Goal: Connect with others: Connect with other users

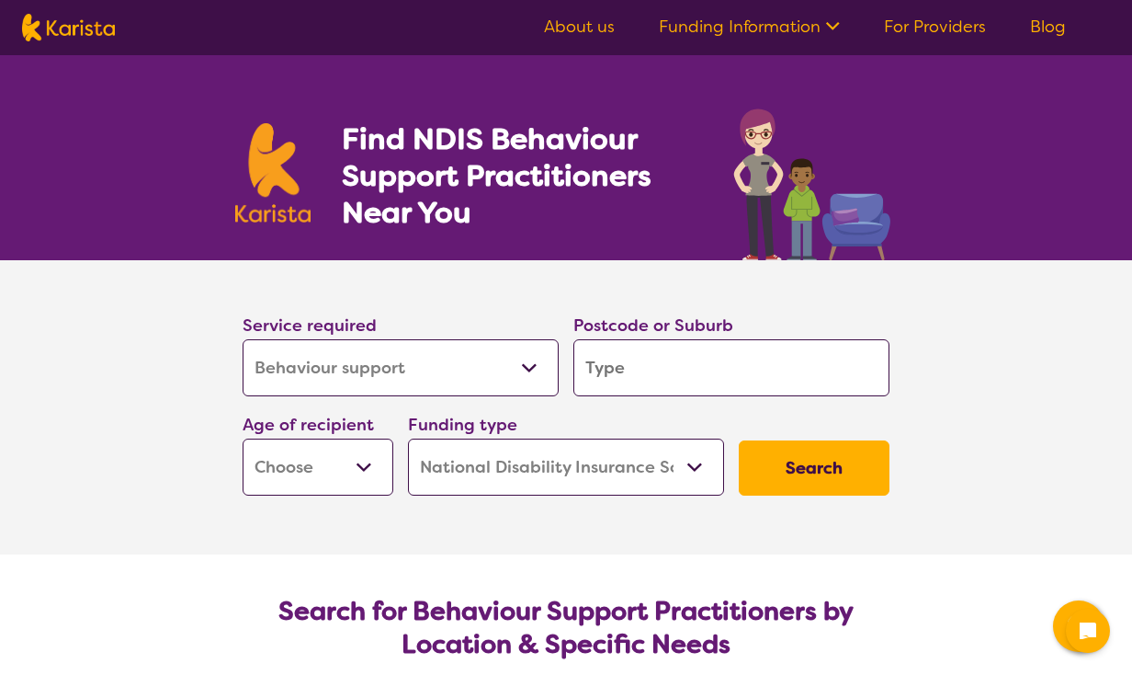
select select "Behaviour support"
select select "NDIS"
select select "Behaviour support"
select select "NDIS"
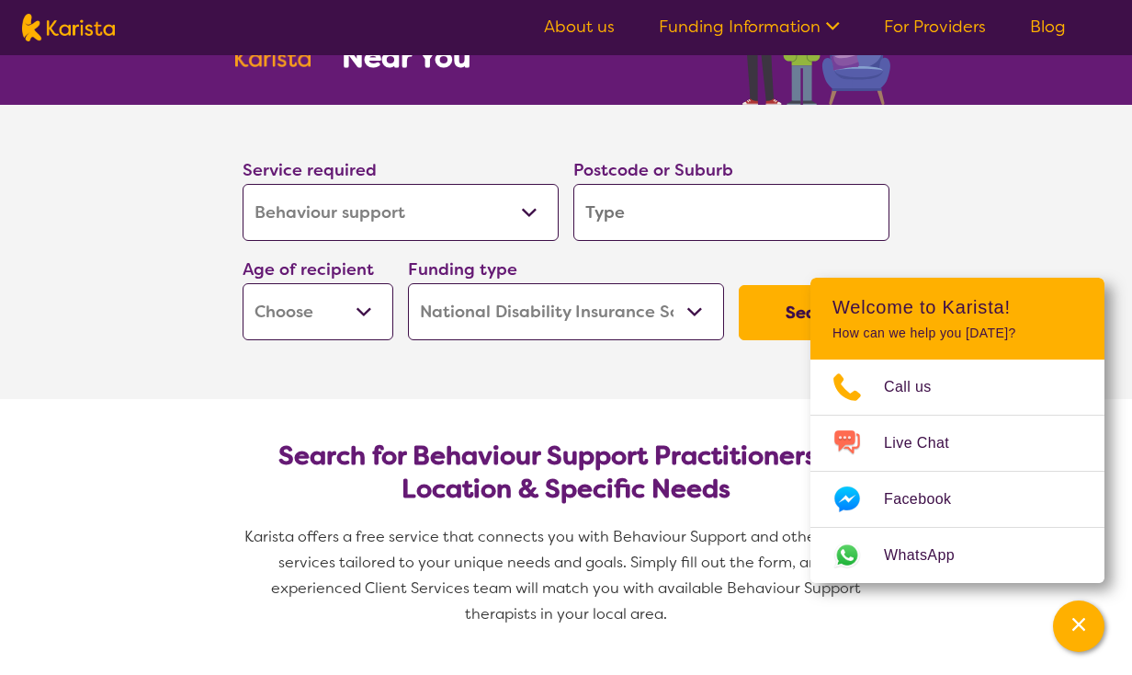
scroll to position [297, 0]
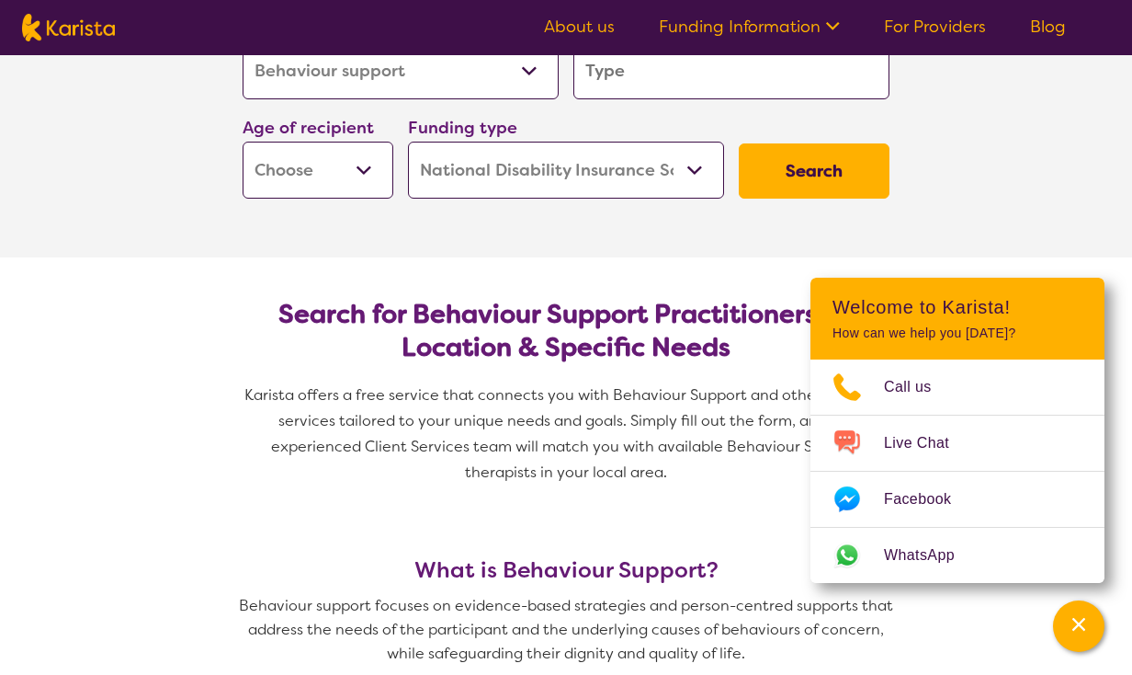
select select "AD"
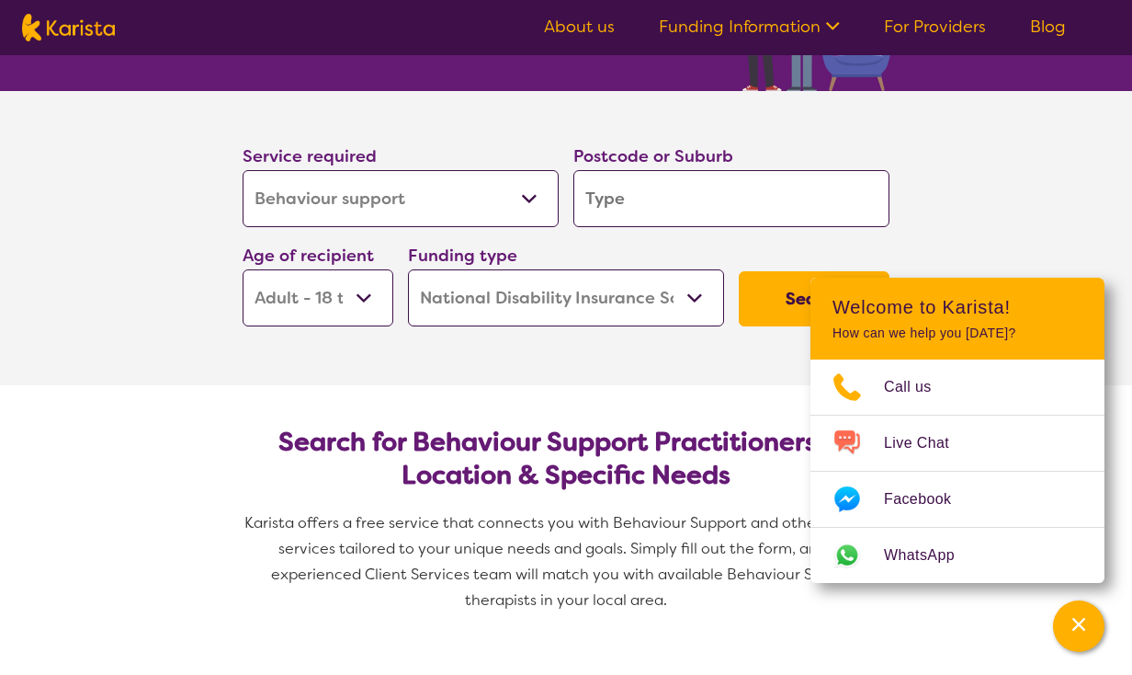
click at [742, 219] on input "search" at bounding box center [732, 198] width 316 height 57
click at [713, 223] on input "search" at bounding box center [732, 198] width 316 height 57
click at [650, 197] on input "search" at bounding box center [732, 198] width 316 height 57
type input "4"
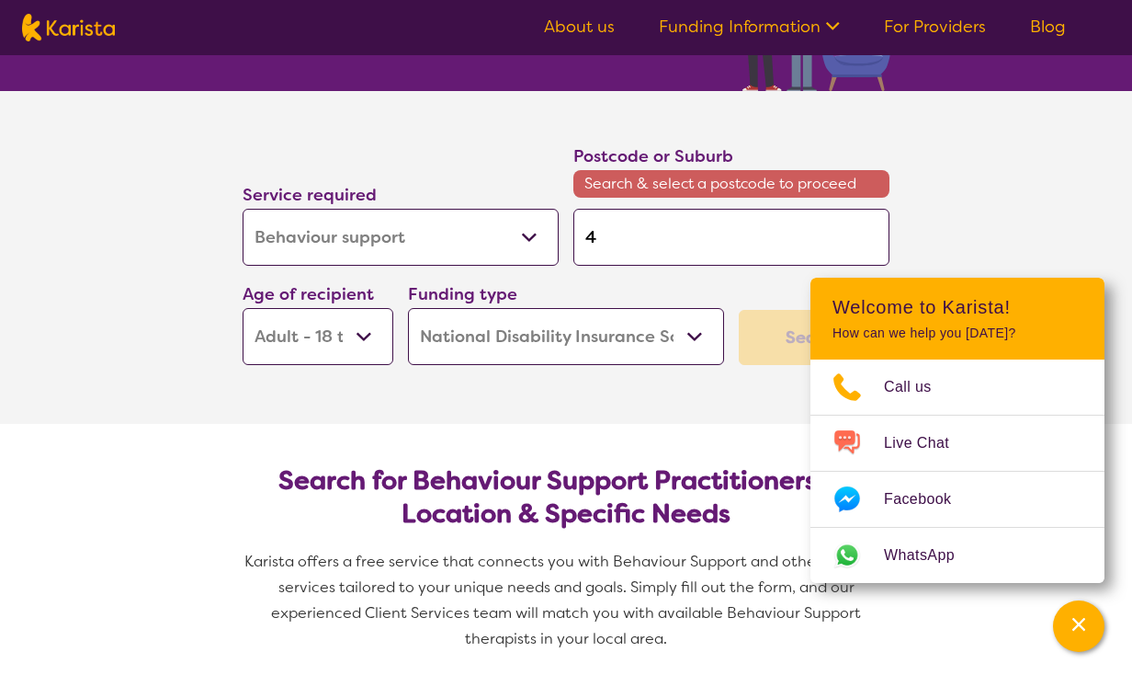
type input "41"
type input "416"
type input "4165"
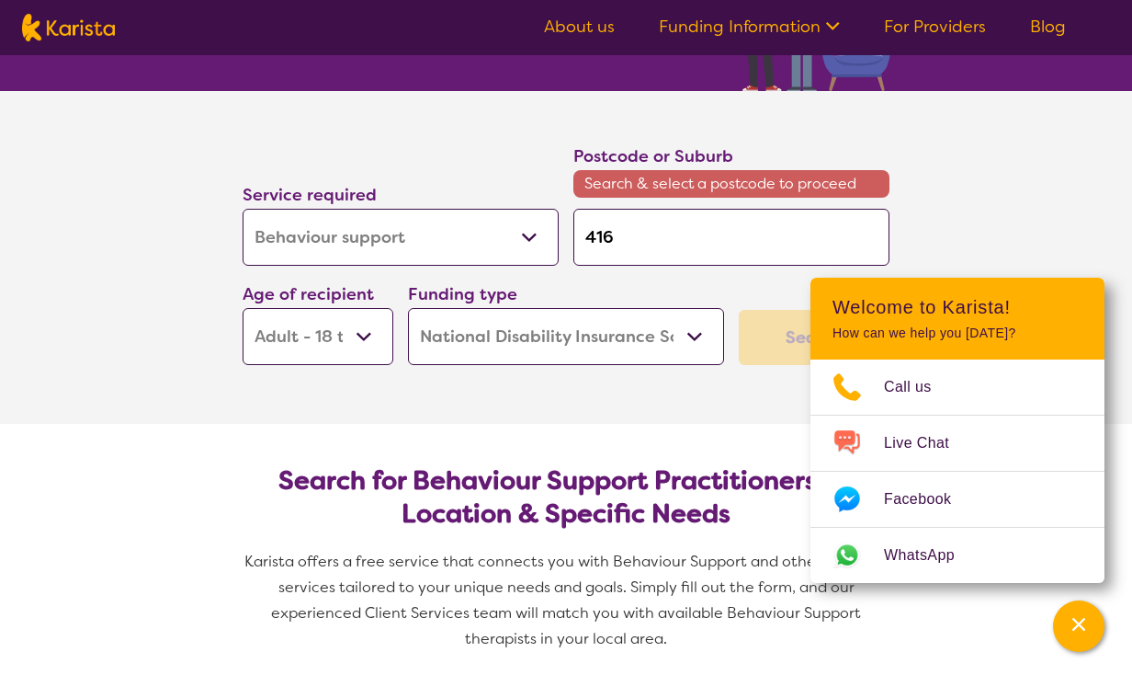
type input "4165"
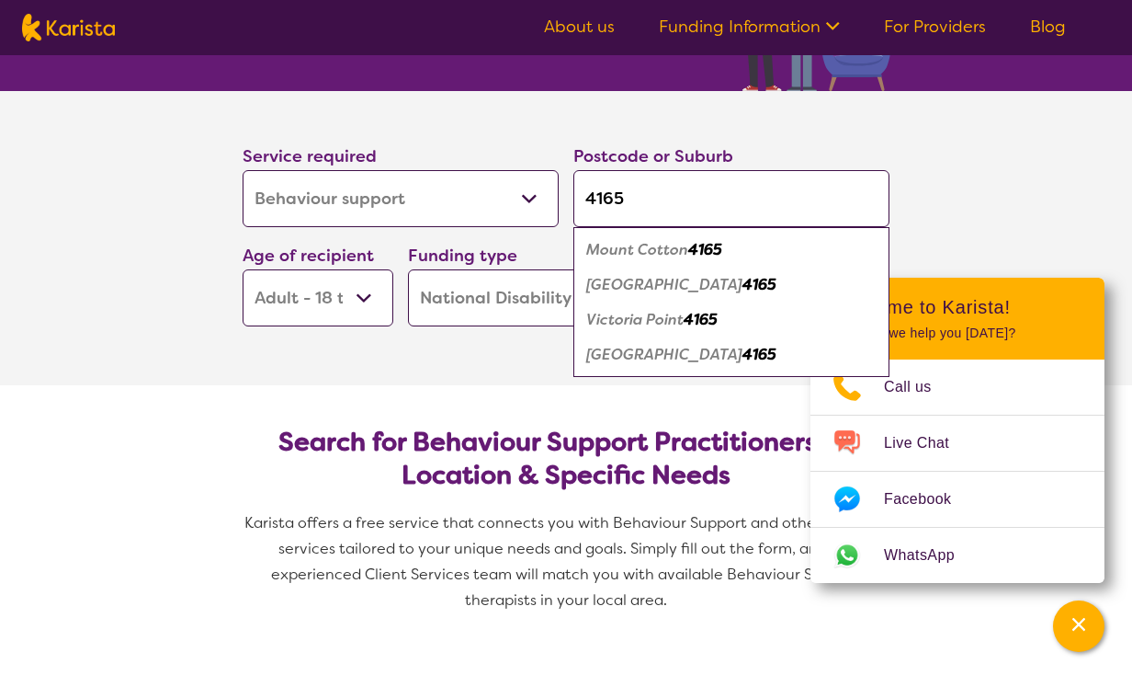
type input "4165"
click at [677, 320] on em "Victoria Point" at bounding box center [634, 319] width 97 height 19
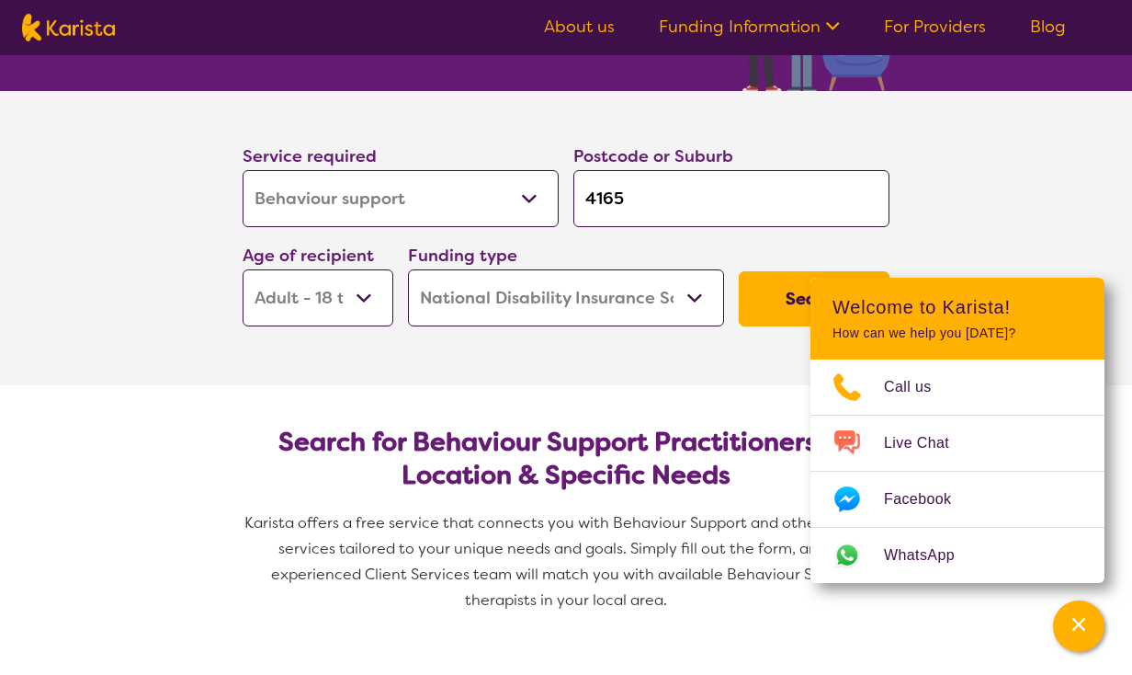
click at [607, 371] on section "Service required Allied Health Assistant Assessment ([MEDICAL_DATA] or [MEDICAL…" at bounding box center [566, 238] width 735 height 294
click at [779, 302] on button "Search" at bounding box center [814, 298] width 151 height 55
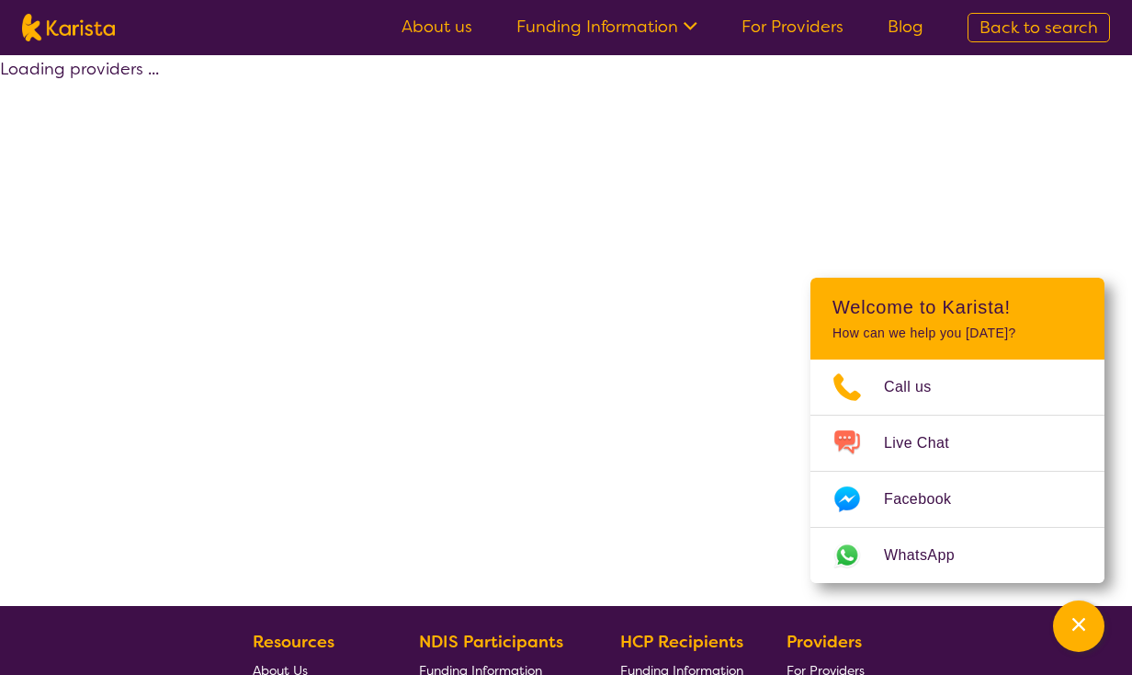
select select "by_score"
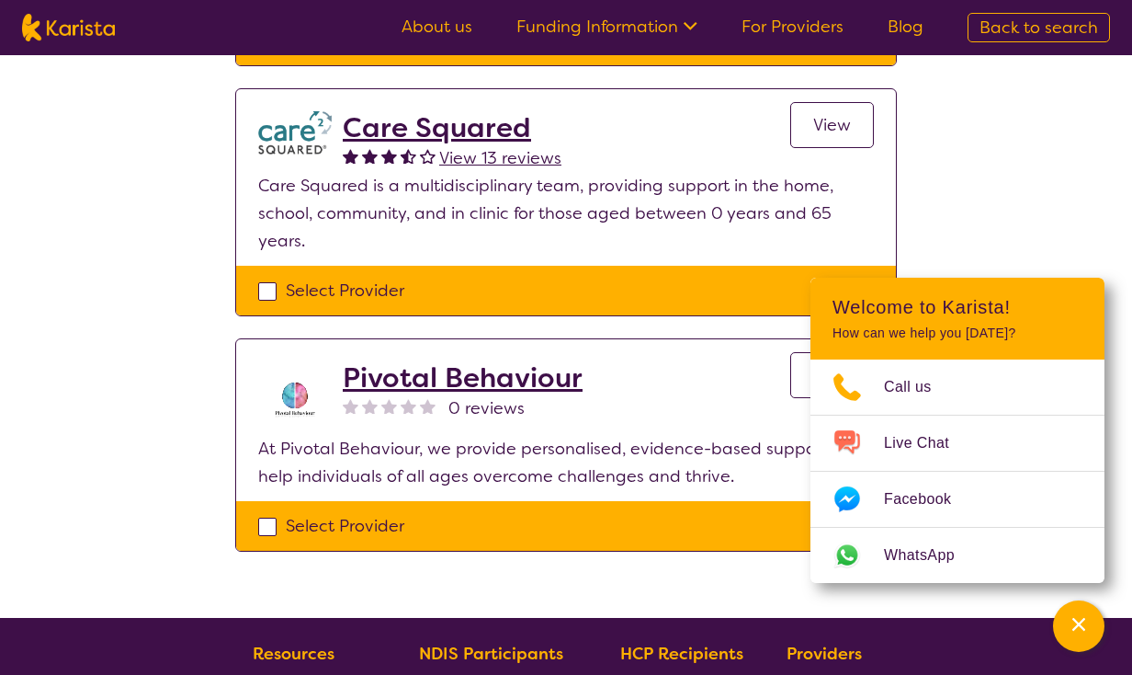
scroll to position [620, 0]
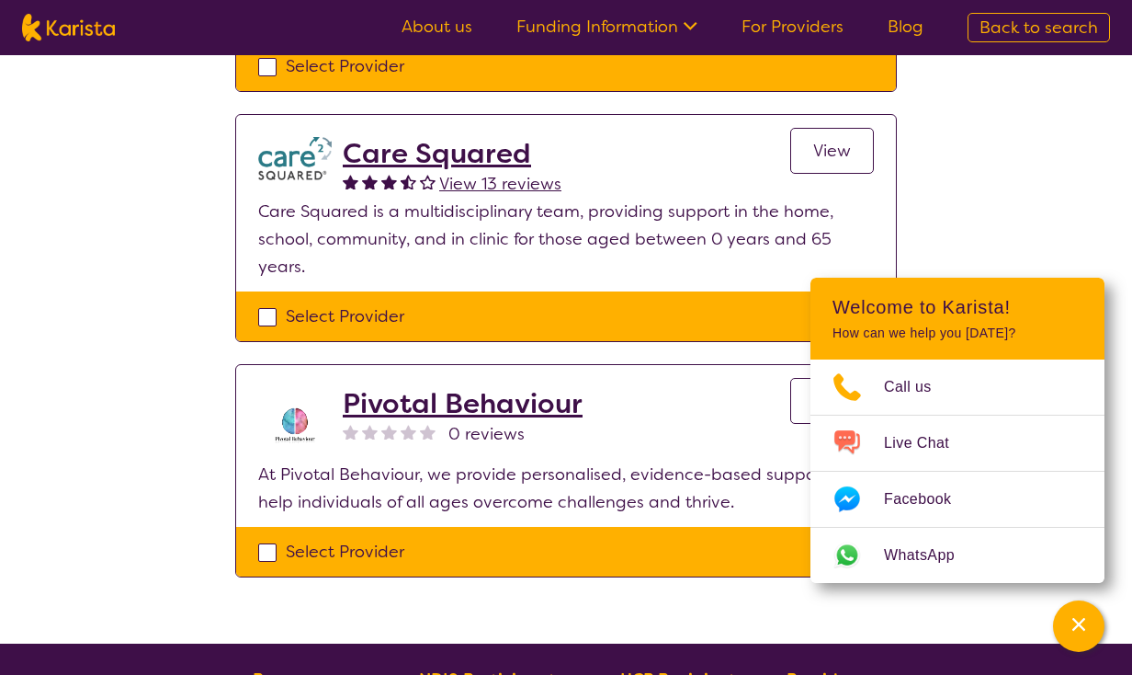
click at [858, 138] on link "View" at bounding box center [832, 151] width 84 height 46
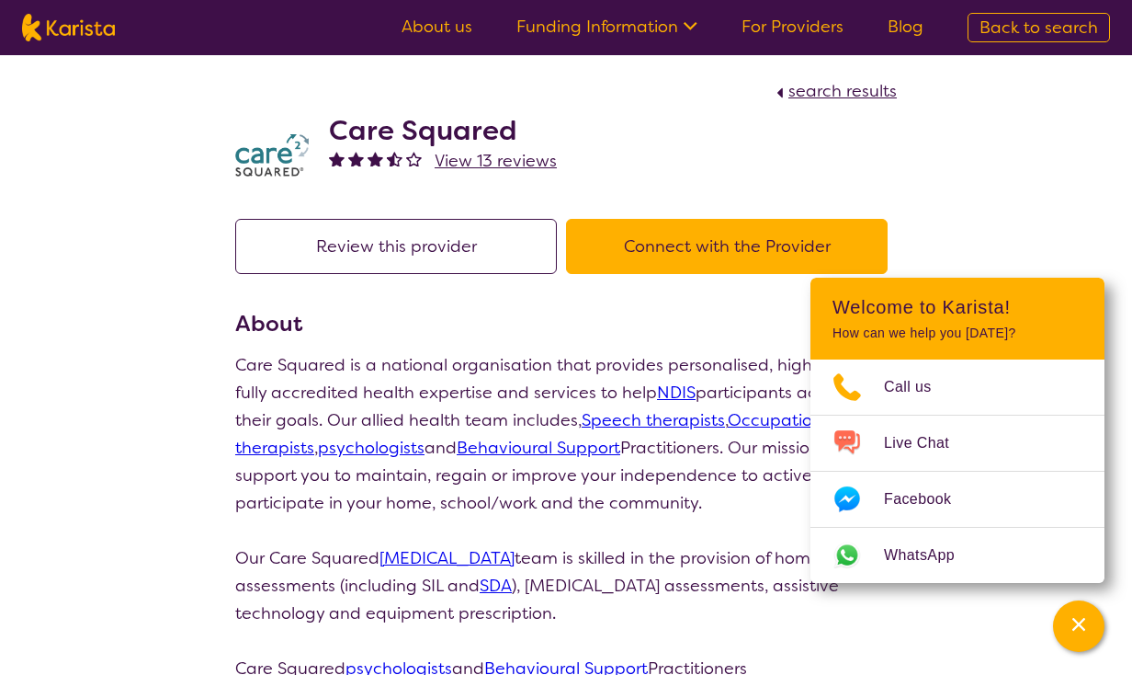
click at [486, 261] on button "Review this provider" at bounding box center [396, 246] width 322 height 55
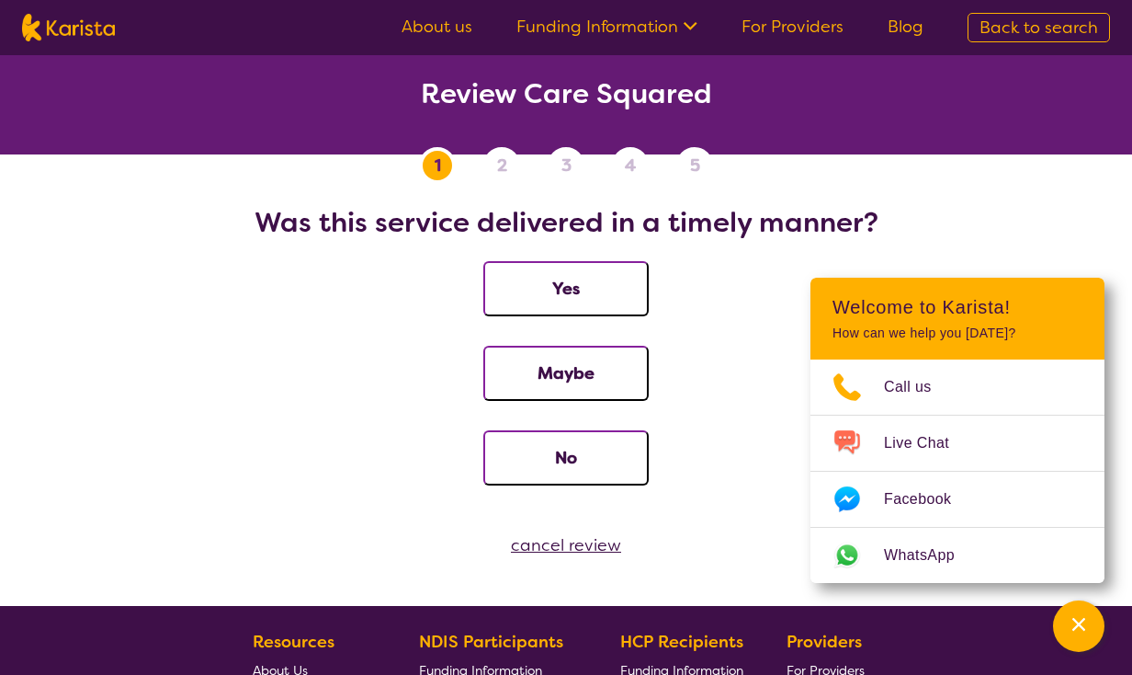
click at [598, 440] on button "No" at bounding box center [565, 457] width 165 height 55
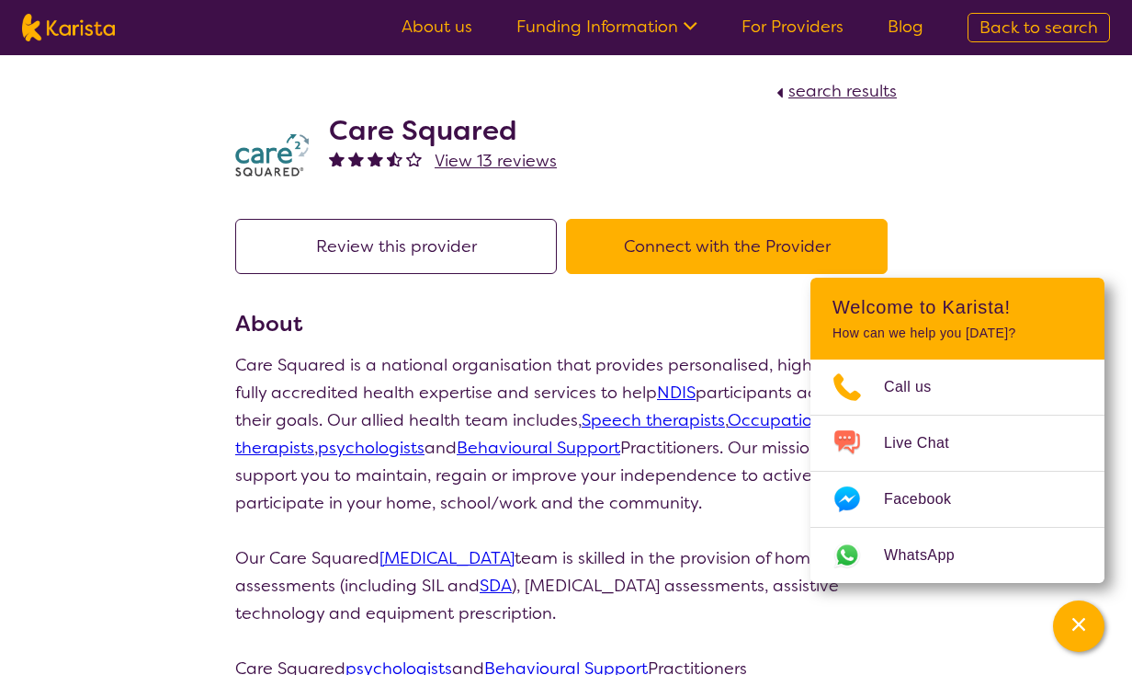
click at [690, 240] on button "Connect with the Provider" at bounding box center [727, 246] width 322 height 55
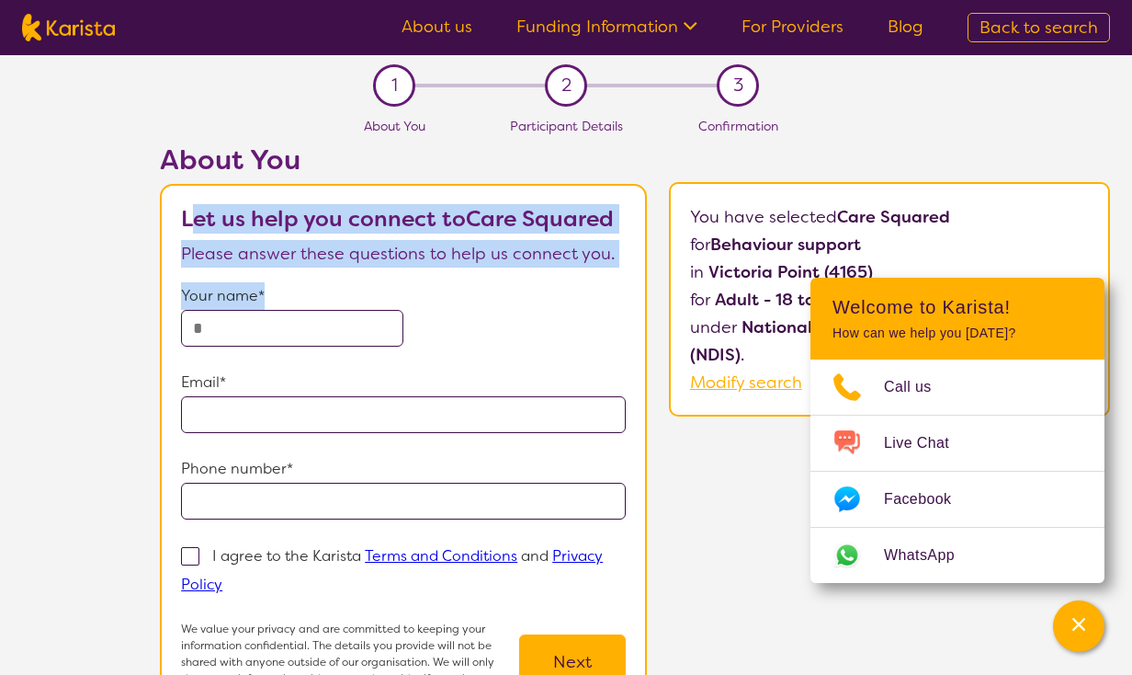
drag, startPoint x: 191, startPoint y: 223, endPoint x: 574, endPoint y: 283, distance: 387.9
click at [574, 283] on section "Let us help you connect to Care Squared Please answer these questions to help u…" at bounding box center [403, 461] width 487 height 555
click at [574, 283] on p "Your name*" at bounding box center [403, 296] width 445 height 28
drag, startPoint x: 233, startPoint y: 257, endPoint x: 189, endPoint y: 218, distance: 58.6
click at [189, 218] on section "Let us help you connect to Care Squared Please answer these questions to help u…" at bounding box center [403, 461] width 487 height 555
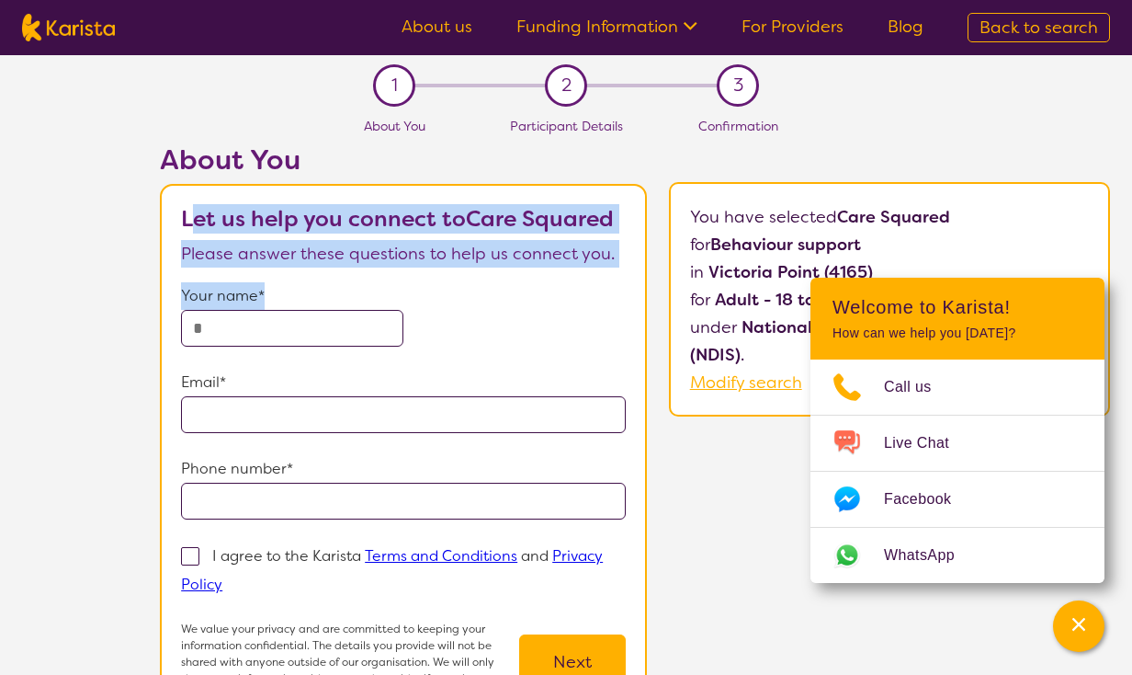
click at [212, 223] on b "Let us help you connect to [GEOGRAPHIC_DATA]" at bounding box center [397, 218] width 433 height 29
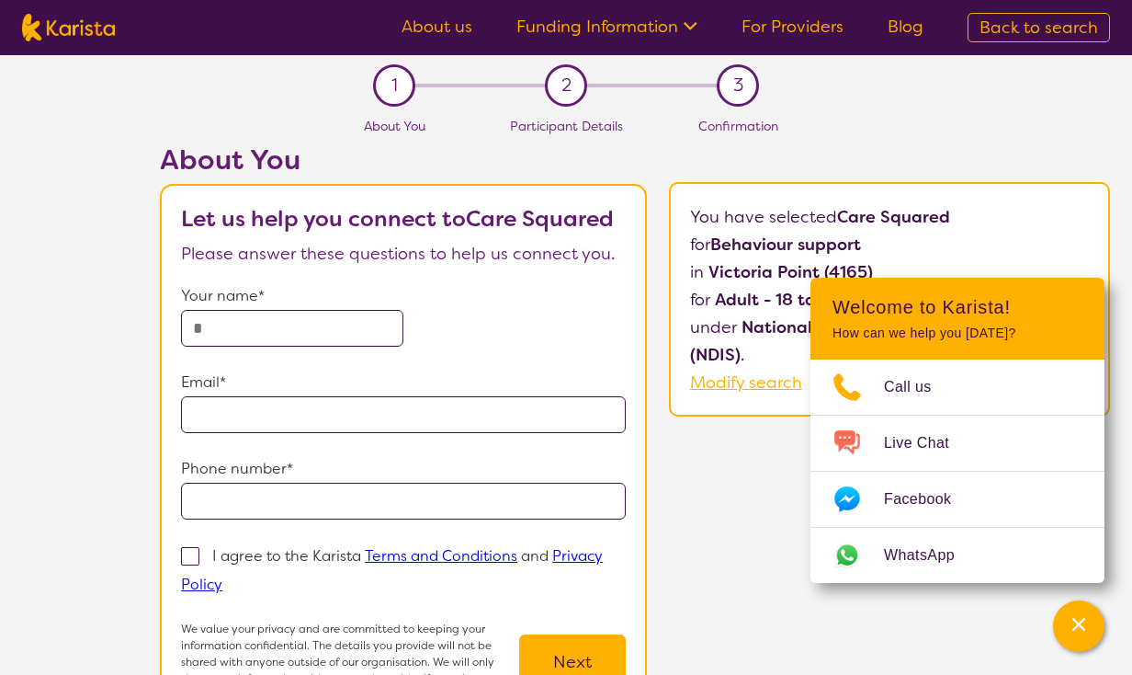
scroll to position [30, 0]
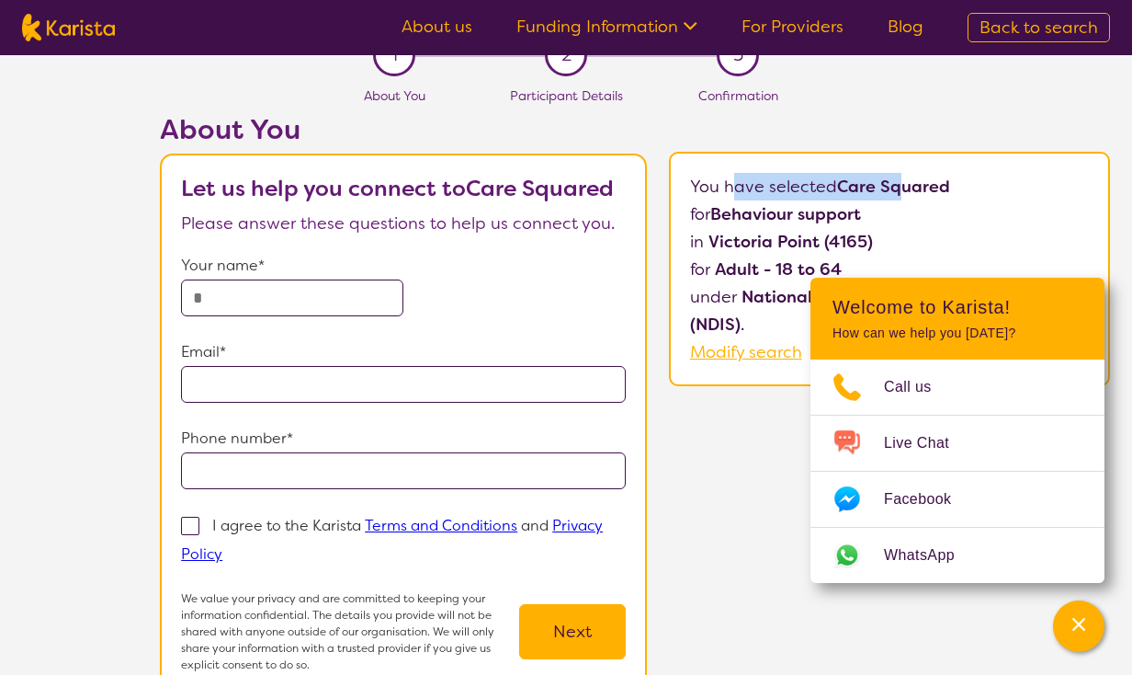
drag, startPoint x: 744, startPoint y: 181, endPoint x: 902, endPoint y: 195, distance: 158.7
click at [901, 194] on p "You have selected Care Squared for Behaviour support in [GEOGRAPHIC_DATA] (4165…" at bounding box center [890, 269] width 400 height 193
click at [903, 195] on b "Care Squared" at bounding box center [893, 187] width 113 height 22
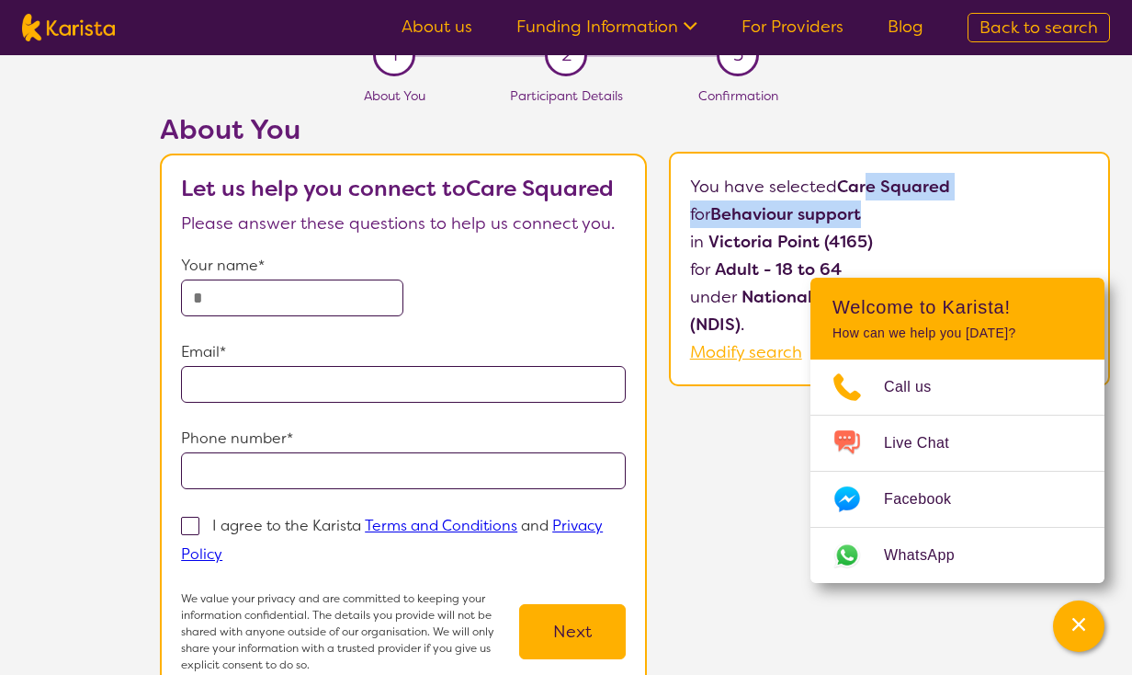
drag, startPoint x: 869, startPoint y: 189, endPoint x: 931, endPoint y: 222, distance: 69.9
click at [931, 222] on p "You have selected Care Squared for Behaviour support in [GEOGRAPHIC_DATA] (4165…" at bounding box center [890, 269] width 400 height 193
click at [931, 222] on p "for Behaviour support" at bounding box center [890, 214] width 400 height 28
drag, startPoint x: 704, startPoint y: 218, endPoint x: 872, endPoint y: 244, distance: 170.2
click at [872, 244] on p "You have selected Care Squared for Behaviour support in [GEOGRAPHIC_DATA] (4165…" at bounding box center [890, 269] width 400 height 193
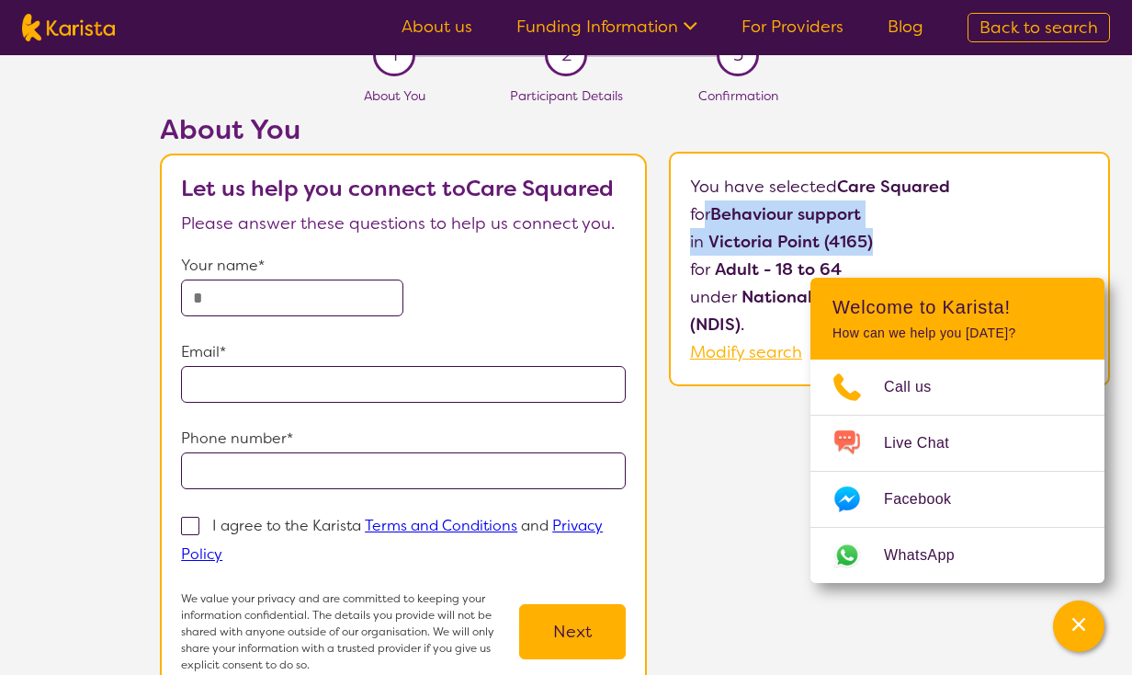
click at [872, 244] on p "in [GEOGRAPHIC_DATA] (4165)" at bounding box center [890, 242] width 400 height 28
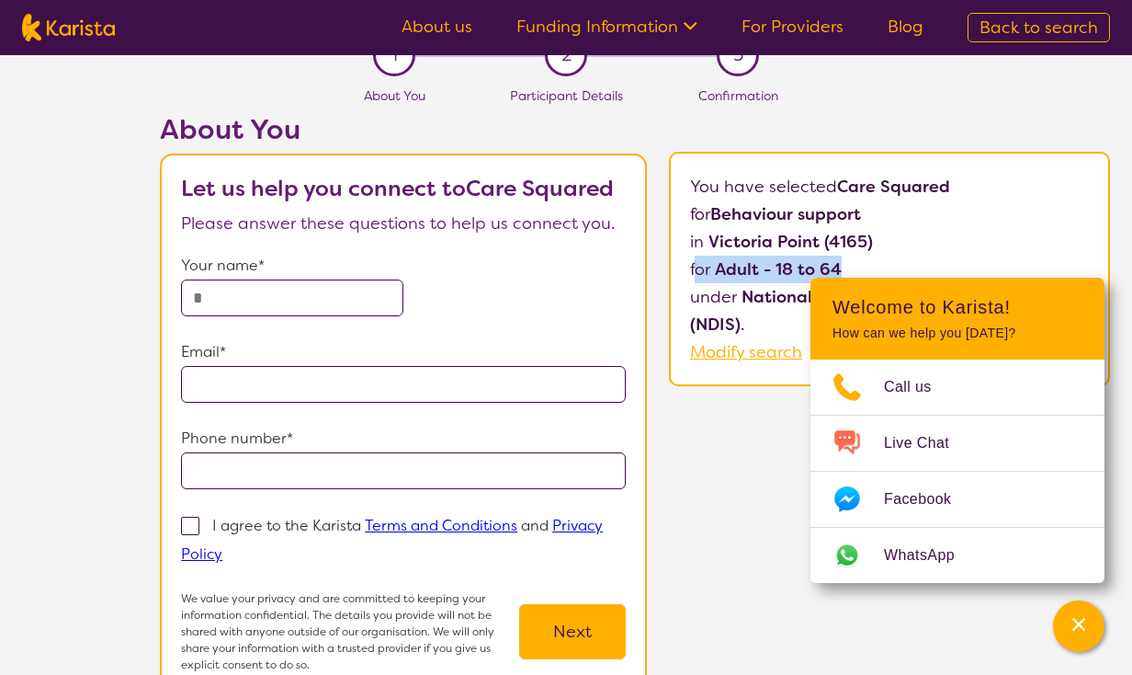
drag, startPoint x: 701, startPoint y: 262, endPoint x: 862, endPoint y: 262, distance: 160.8
click at [862, 262] on p "for Adult - 18 to 64" at bounding box center [890, 270] width 400 height 28
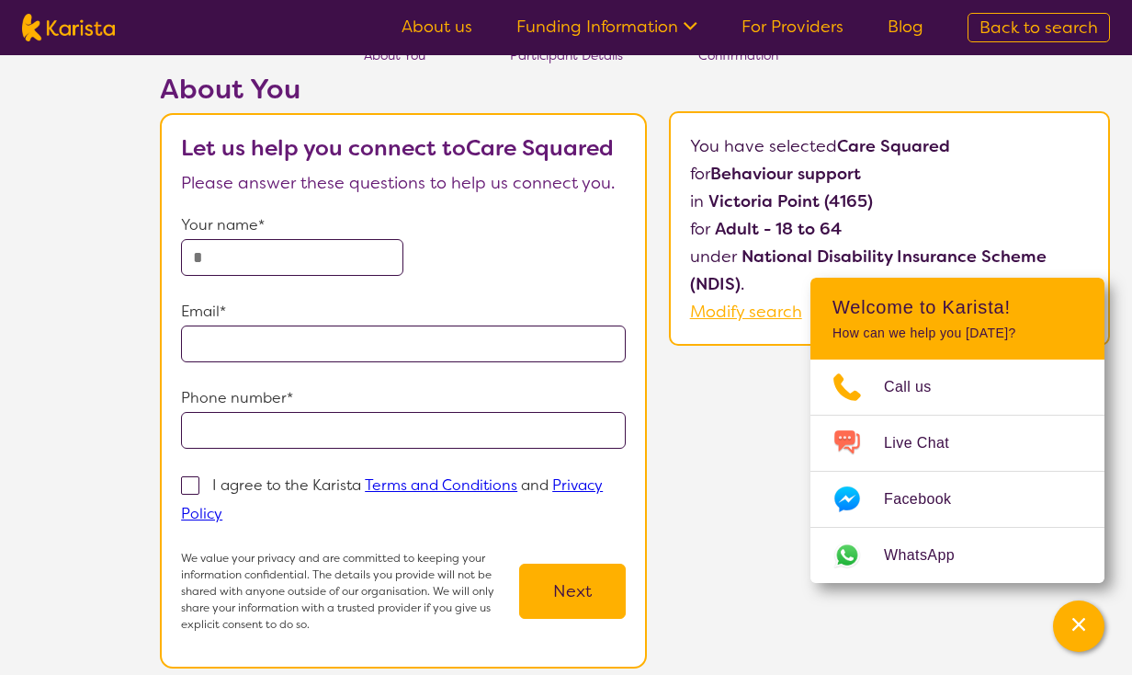
scroll to position [166, 0]
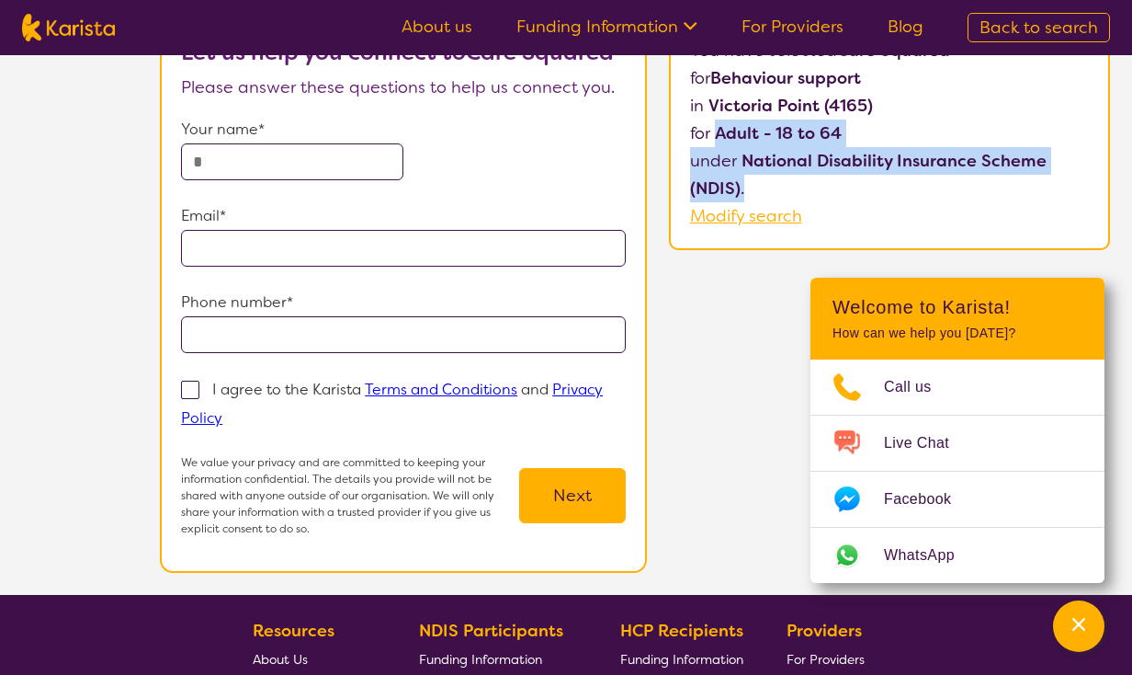
drag, startPoint x: 769, startPoint y: 187, endPoint x: 715, endPoint y: 131, distance: 77.3
click at [715, 131] on p "You have selected Care Squared for Behaviour support in [GEOGRAPHIC_DATA] (4165…" at bounding box center [890, 133] width 400 height 193
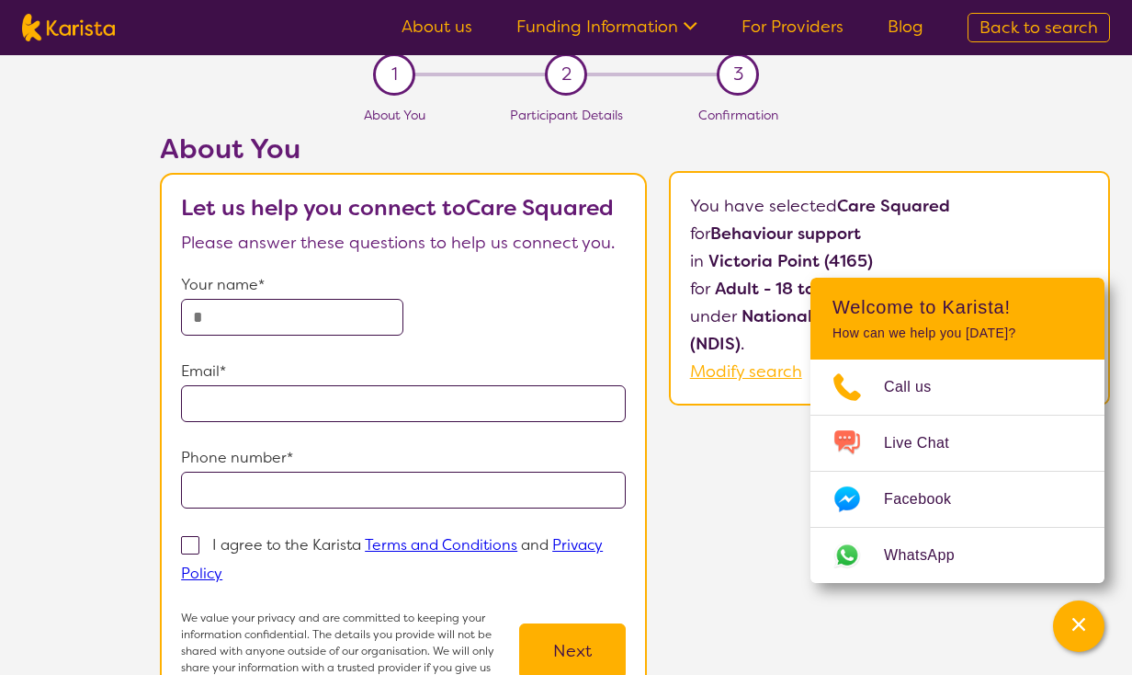
click at [687, 209] on div "You have selected Care Squared for Behaviour support in [GEOGRAPHIC_DATA] (4165…" at bounding box center [889, 288] width 441 height 234
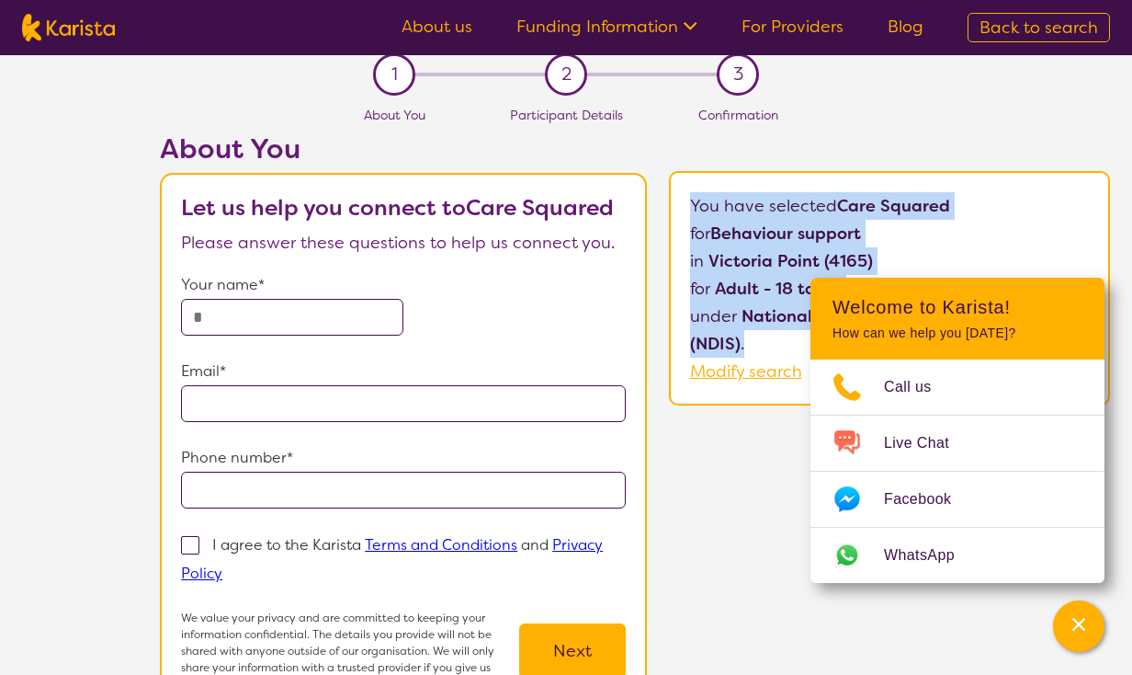
drag, startPoint x: 690, startPoint y: 199, endPoint x: 754, endPoint y: 354, distance: 166.9
click at [754, 355] on p "You have selected Care Squared for Behaviour support in [GEOGRAPHIC_DATA] (4165…" at bounding box center [890, 288] width 400 height 193
click at [753, 353] on p "under National Disability Insurance Scheme (NDIS) ." at bounding box center [890, 329] width 400 height 55
drag, startPoint x: 747, startPoint y: 343, endPoint x: 681, endPoint y: 220, distance: 139.8
click at [680, 222] on div "You have selected Care Squared for Behaviour support in [GEOGRAPHIC_DATA] (4165…" at bounding box center [889, 288] width 441 height 234
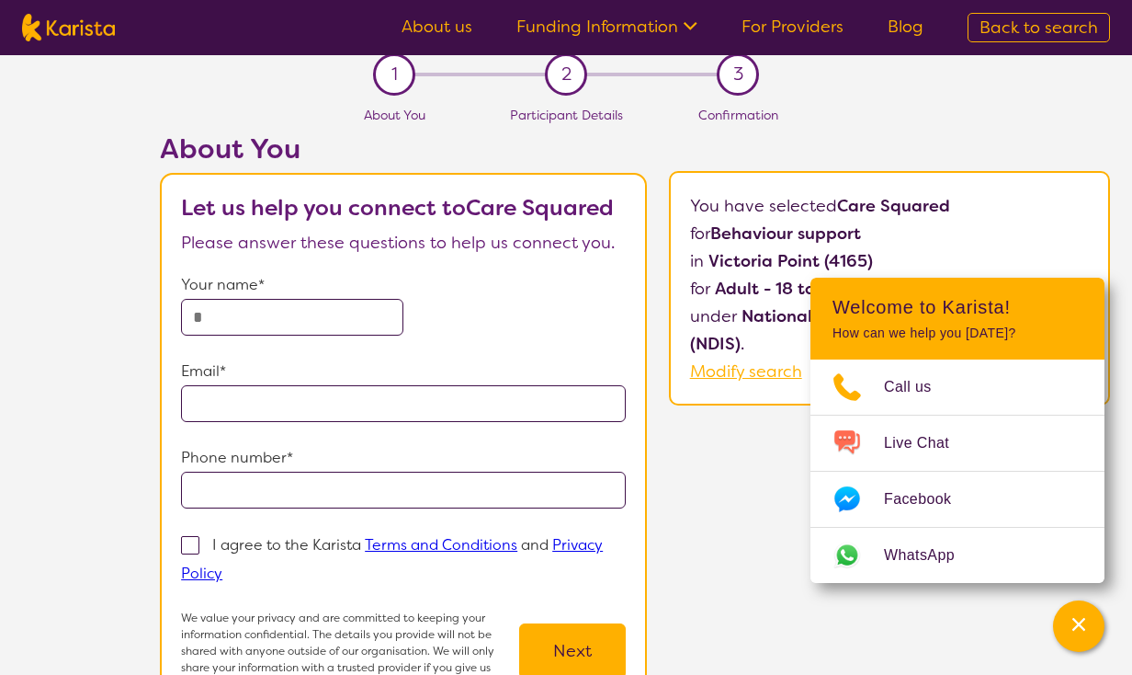
click at [700, 208] on p "You have selected Care Squared for Behaviour support in [GEOGRAPHIC_DATA] (4165…" at bounding box center [890, 288] width 400 height 193
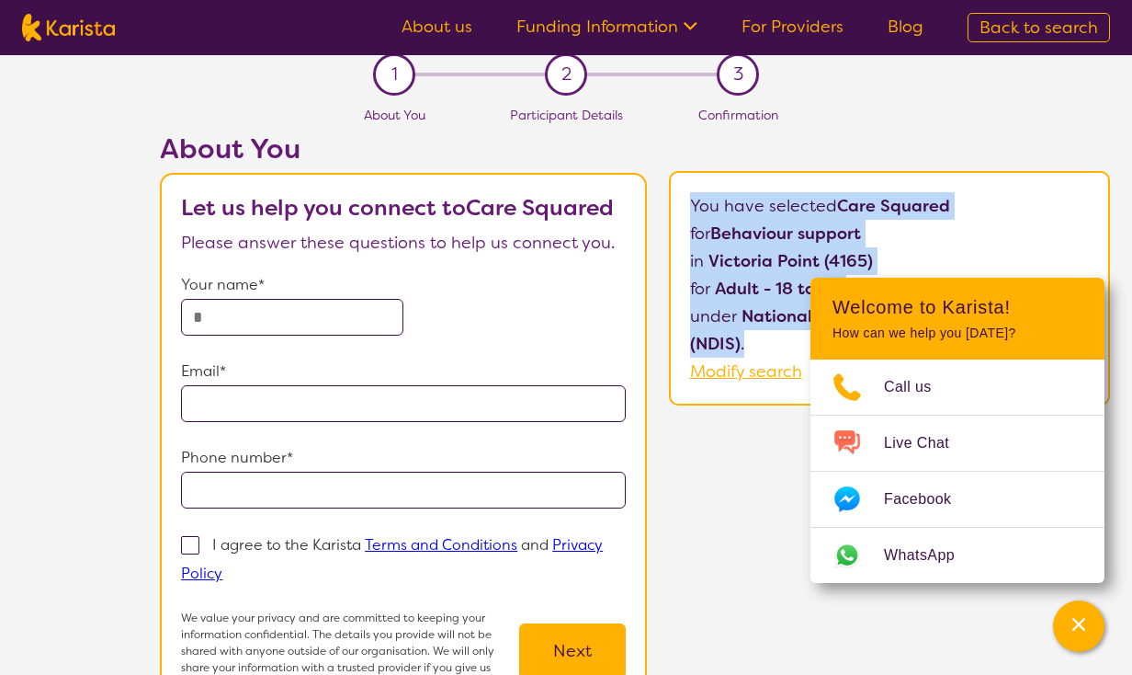
drag, startPoint x: 755, startPoint y: 343, endPoint x: 682, endPoint y: 197, distance: 163.2
click at [682, 197] on div "You have selected Care Squared for Behaviour support in [GEOGRAPHIC_DATA] (4165…" at bounding box center [889, 288] width 441 height 234
click at [730, 204] on p "You have selected Care Squared for Behaviour support in [GEOGRAPHIC_DATA] (4165…" at bounding box center [890, 288] width 400 height 193
drag, startPoint x: 696, startPoint y: 208, endPoint x: 777, endPoint y: 342, distance: 156.7
click at [777, 342] on p "You have selected Care Squared for Behaviour support in [GEOGRAPHIC_DATA] (4165…" at bounding box center [890, 288] width 400 height 193
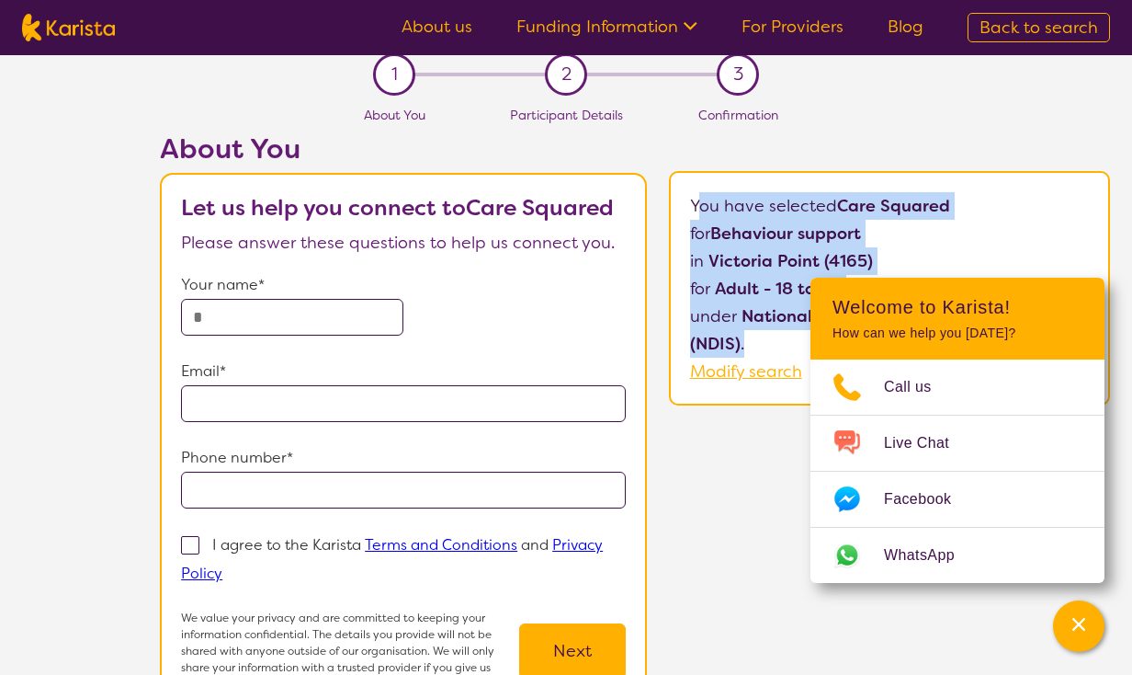
click at [776, 342] on p "under National Disability Insurance Scheme (NDIS) ." at bounding box center [890, 329] width 400 height 55
drag, startPoint x: 743, startPoint y: 345, endPoint x: 689, endPoint y: 212, distance: 142.7
click at [690, 212] on p "You have selected Care Squared for Behaviour support in [GEOGRAPHIC_DATA] (4165…" at bounding box center [890, 288] width 400 height 193
drag, startPoint x: 690, startPoint y: 210, endPoint x: 748, endPoint y: 344, distance: 145.3
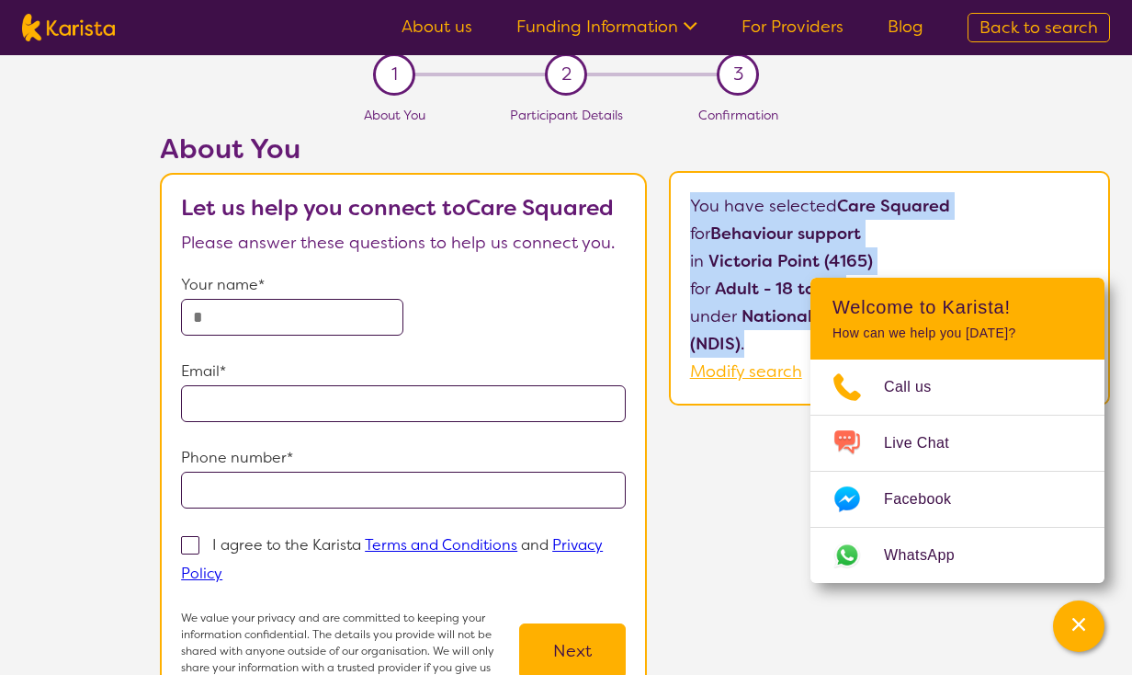
click at [748, 344] on p "You have selected Care Squared for Behaviour support in [GEOGRAPHIC_DATA] (4165…" at bounding box center [890, 288] width 400 height 193
click at [748, 344] on p "under National Disability Insurance Scheme (NDIS) ." at bounding box center [890, 329] width 400 height 55
drag, startPoint x: 722, startPoint y: 301, endPoint x: 684, endPoint y: 196, distance: 112.5
click at [684, 196] on div "You have selected Care Squared for Behaviour support in [GEOGRAPHIC_DATA] (4165…" at bounding box center [889, 288] width 441 height 234
click at [695, 199] on p "You have selected Care Squared for Behaviour support in [GEOGRAPHIC_DATA] (4165…" at bounding box center [890, 288] width 400 height 193
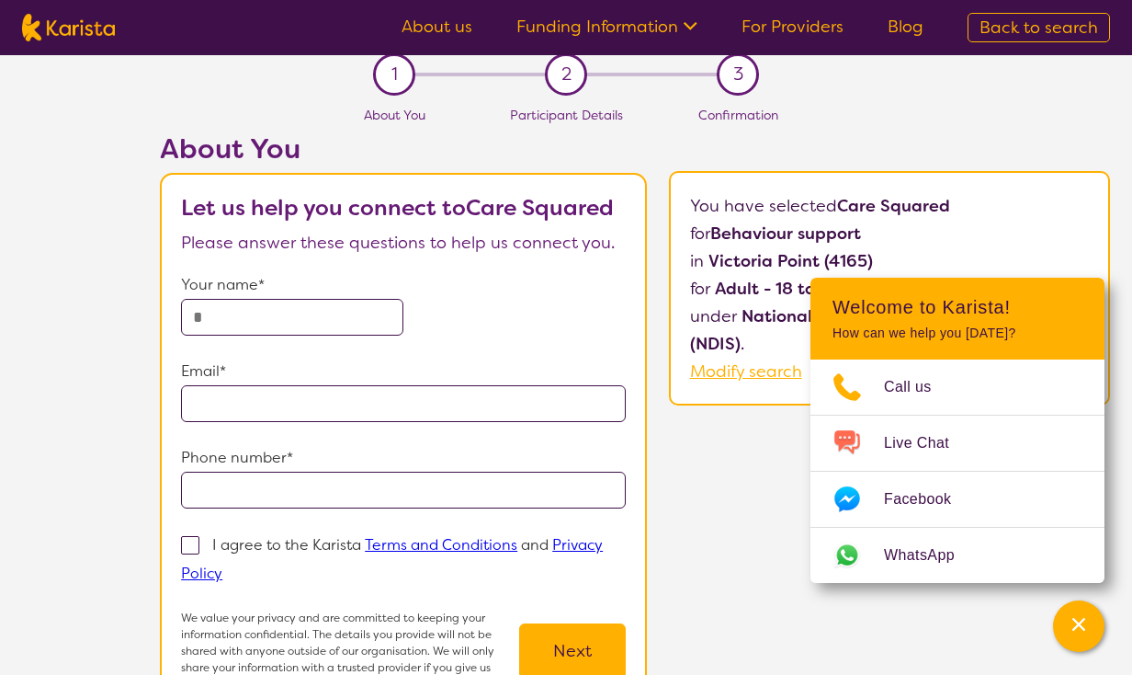
click at [706, 206] on p "You have selected Care Squared for Behaviour support in [GEOGRAPHIC_DATA] (4165…" at bounding box center [890, 288] width 400 height 193
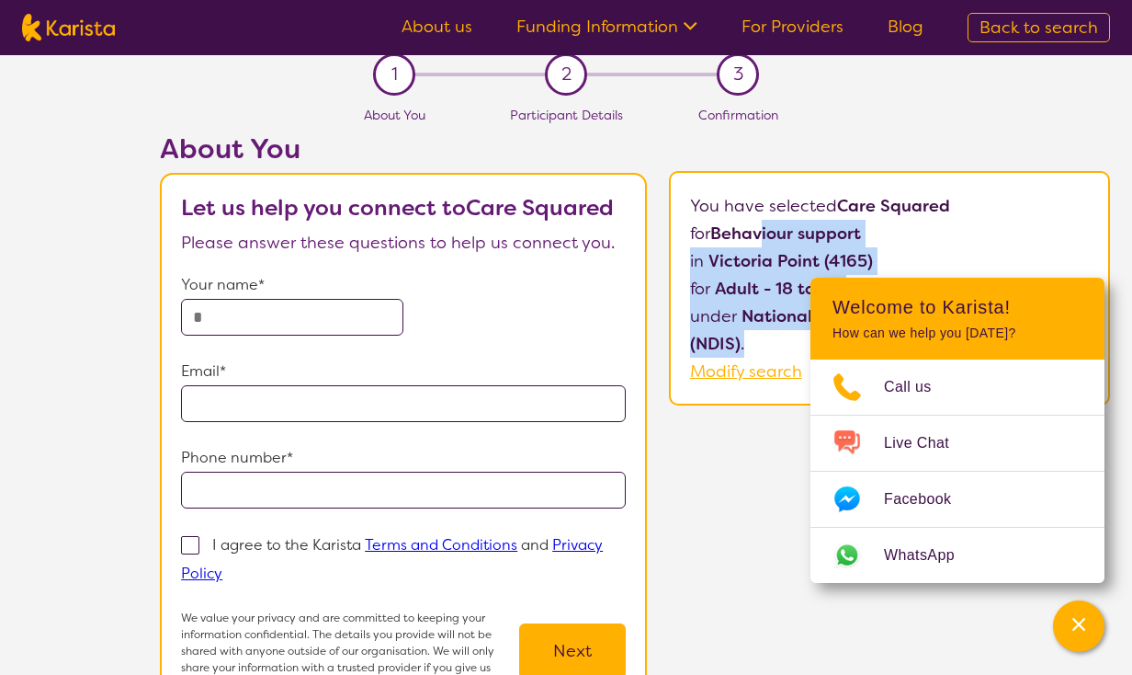
drag, startPoint x: 769, startPoint y: 278, endPoint x: 760, endPoint y: 347, distance: 69.5
click at [760, 347] on p "You have selected Care Squared for Behaviour support in [GEOGRAPHIC_DATA] (4165…" at bounding box center [890, 288] width 400 height 193
click at [760, 347] on p "under National Disability Insurance Scheme (NDIS) ." at bounding box center [890, 329] width 400 height 55
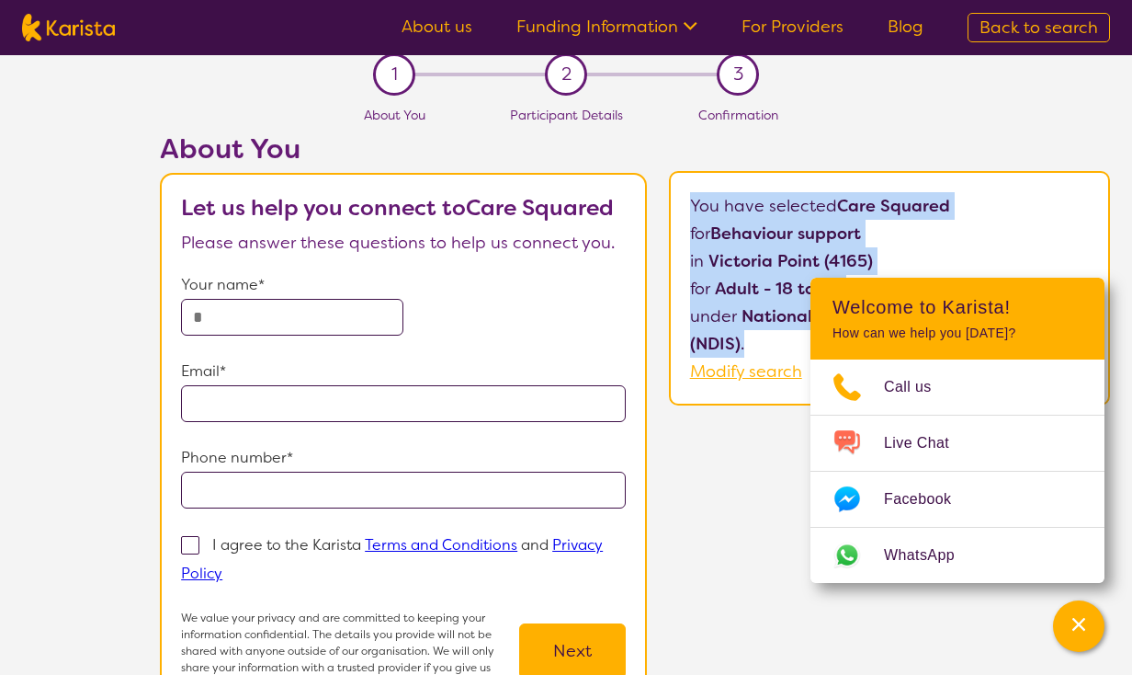
drag, startPoint x: 752, startPoint y: 352, endPoint x: 697, endPoint y: 188, distance: 173.5
click at [697, 188] on div "You have selected Care Squared for Behaviour support in [GEOGRAPHIC_DATA] (4165…" at bounding box center [889, 288] width 441 height 234
click at [697, 190] on div "You have selected Care Squared for Behaviour support in [GEOGRAPHIC_DATA] (4165…" at bounding box center [889, 288] width 441 height 234
drag, startPoint x: 687, startPoint y: 205, endPoint x: 745, endPoint y: 331, distance: 139.0
click at [745, 331] on div "You have selected Care Squared for Behaviour support in [GEOGRAPHIC_DATA] (4165…" at bounding box center [889, 288] width 441 height 234
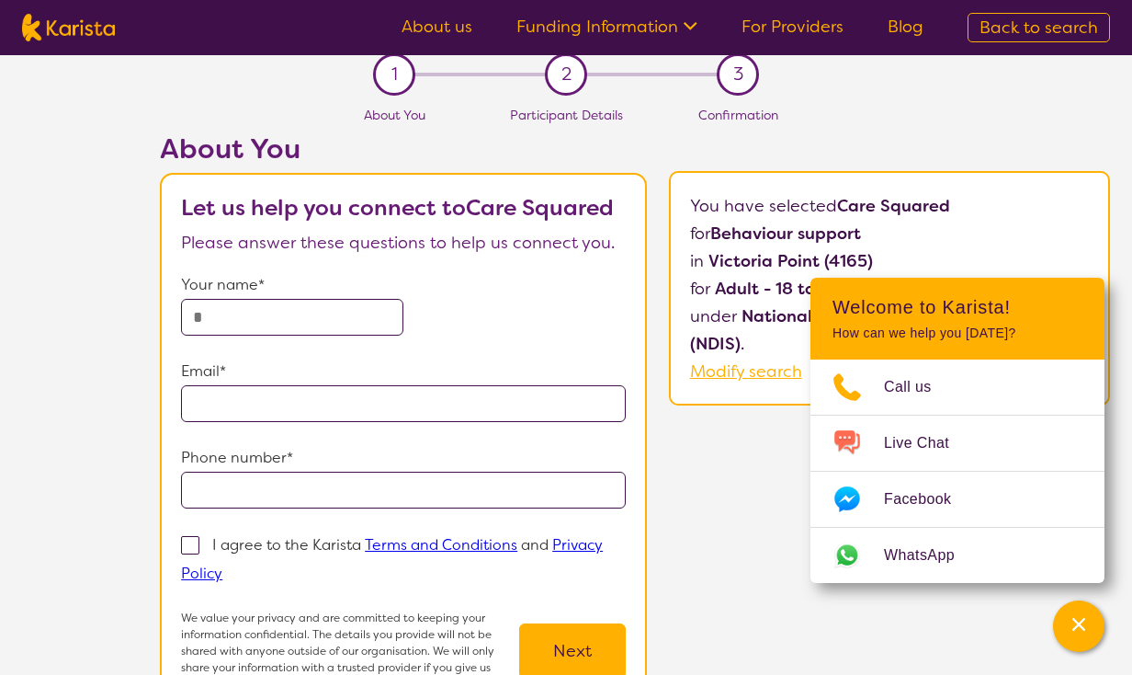
click at [746, 334] on p "under National Disability Insurance Scheme (NDIS) ." at bounding box center [890, 329] width 400 height 55
drag, startPoint x: 1030, startPoint y: 301, endPoint x: 1052, endPoint y: 360, distance: 62.8
click at [1052, 359] on header "Welcome to Karista! How can we help you [DATE]?" at bounding box center [958, 319] width 294 height 82
click at [1013, 293] on header "Welcome to Karista! How can we help you [DATE]?" at bounding box center [958, 319] width 294 height 82
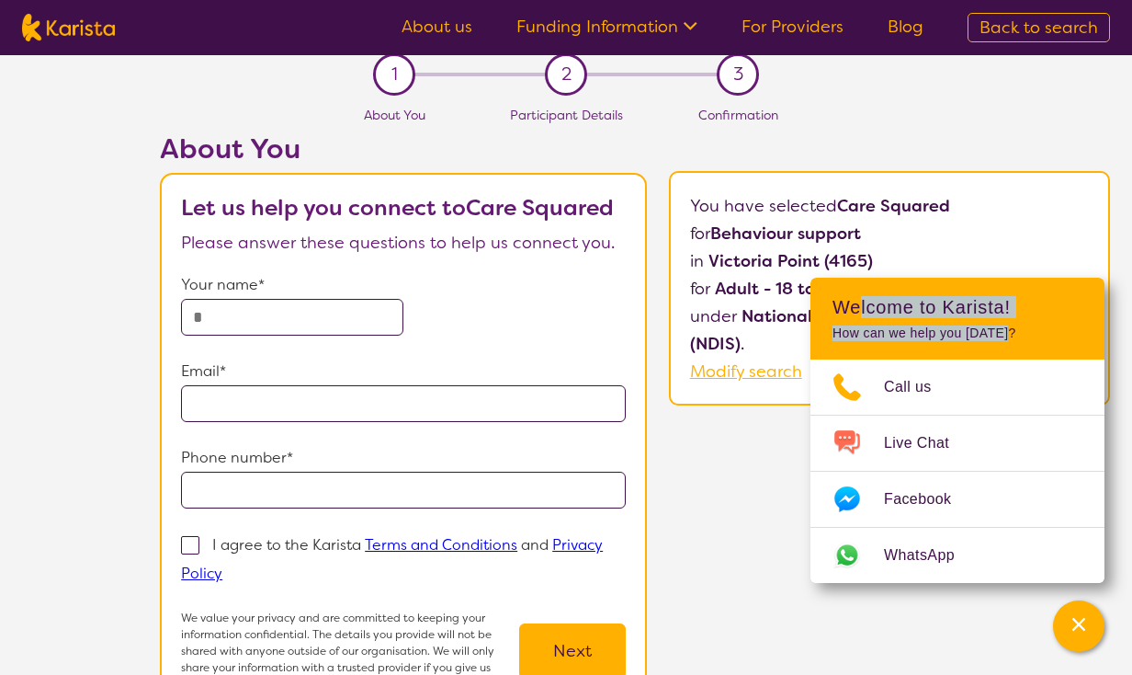
drag, startPoint x: 992, startPoint y: 337, endPoint x: 859, endPoint y: 301, distance: 137.4
click at [859, 301] on header "Welcome to Karista! How can we help you [DATE]?" at bounding box center [958, 319] width 294 height 82
click at [858, 301] on h2 "Welcome to Karista!" at bounding box center [958, 307] width 250 height 22
drag, startPoint x: 840, startPoint y: 308, endPoint x: 969, endPoint y: 337, distance: 132.0
click at [968, 337] on header "Welcome to Karista! How can we help you [DATE]?" at bounding box center [958, 319] width 294 height 82
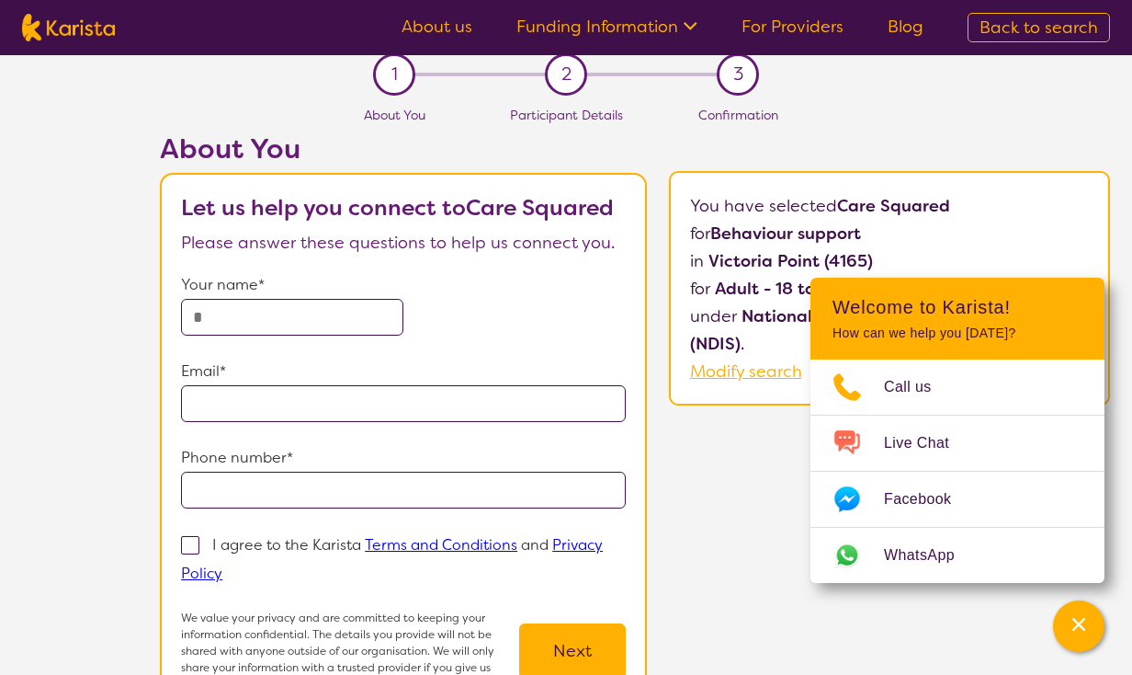
click at [981, 336] on p "How can we help you [DATE]?" at bounding box center [958, 333] width 250 height 16
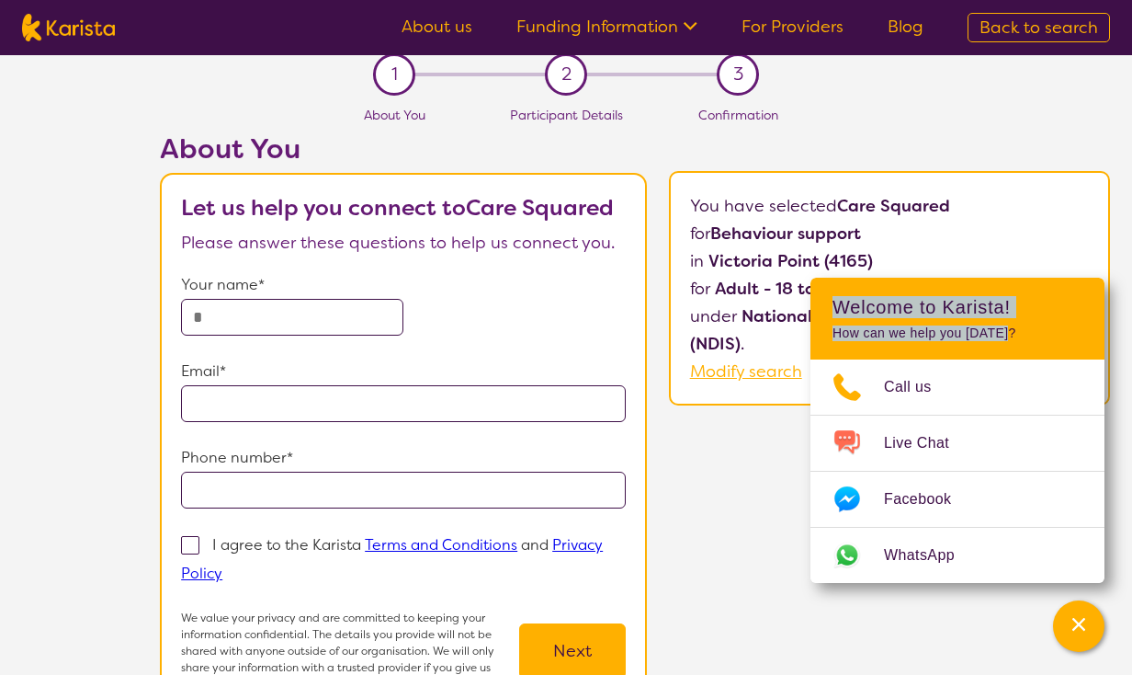
drag, startPoint x: 1009, startPoint y: 334, endPoint x: 835, endPoint y: 301, distance: 176.7
click at [835, 301] on header "Welcome to Karista! How can we help you [DATE]?" at bounding box center [958, 319] width 294 height 82
click at [835, 301] on h2 "Welcome to Karista!" at bounding box center [958, 307] width 250 height 22
drag, startPoint x: 836, startPoint y: 306, endPoint x: 1035, endPoint y: 338, distance: 201.1
click at [1036, 338] on header "Welcome to Karista! How can we help you [DATE]?" at bounding box center [958, 319] width 294 height 82
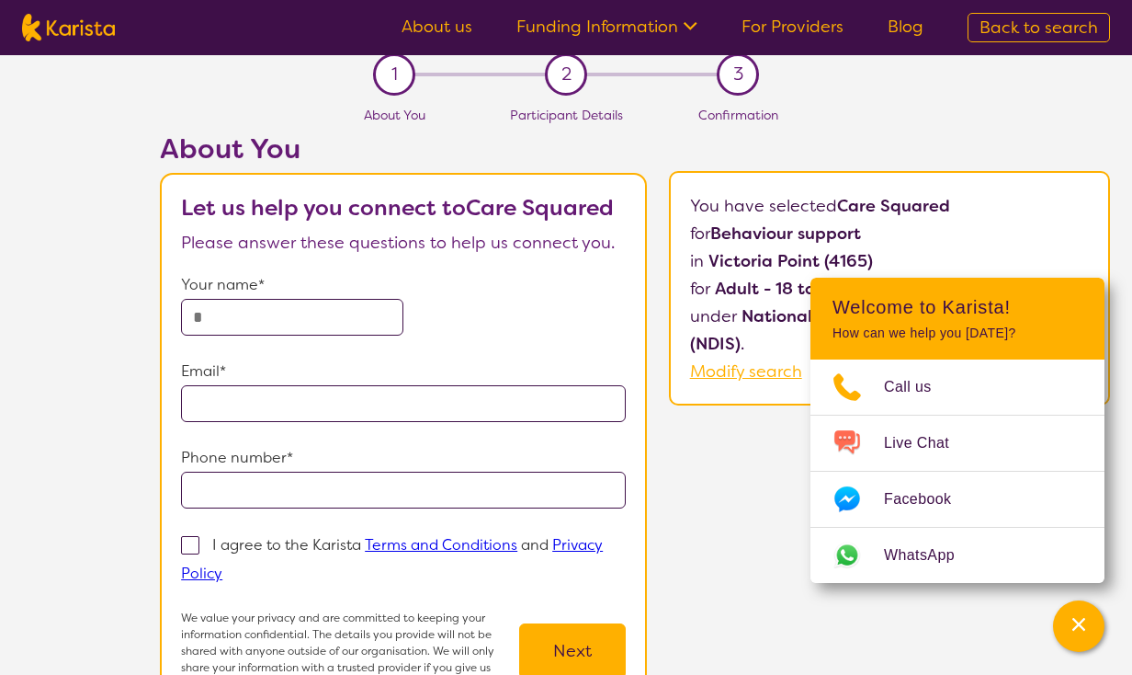
click at [1035, 338] on p "How can we help you [DATE]?" at bounding box center [958, 333] width 250 height 16
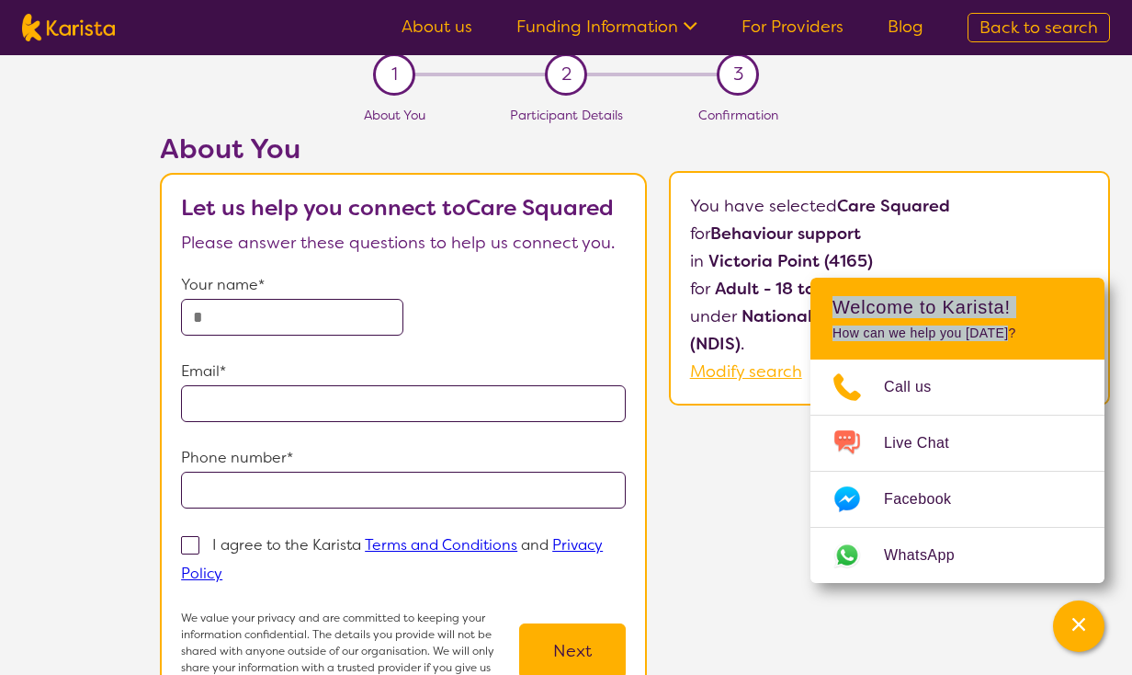
drag, startPoint x: 835, startPoint y: 308, endPoint x: 1018, endPoint y: 337, distance: 185.3
click at [1018, 337] on header "Welcome to Karista! How can we help you [DATE]?" at bounding box center [958, 319] width 294 height 82
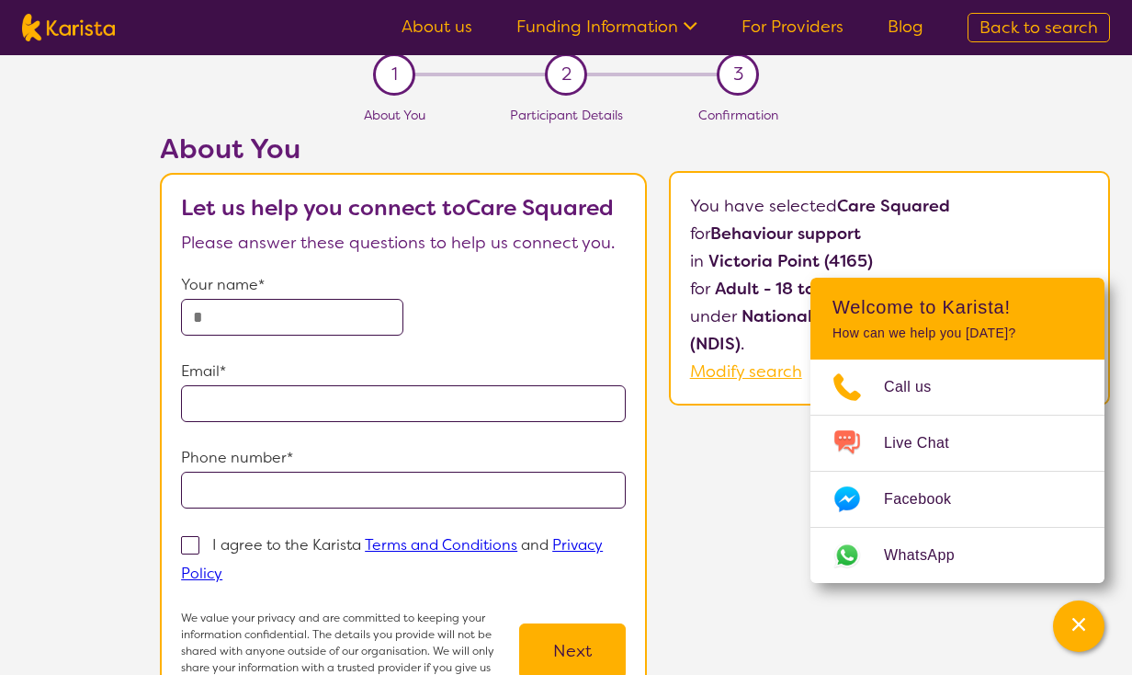
click at [878, 216] on b "Care Squared" at bounding box center [893, 206] width 113 height 22
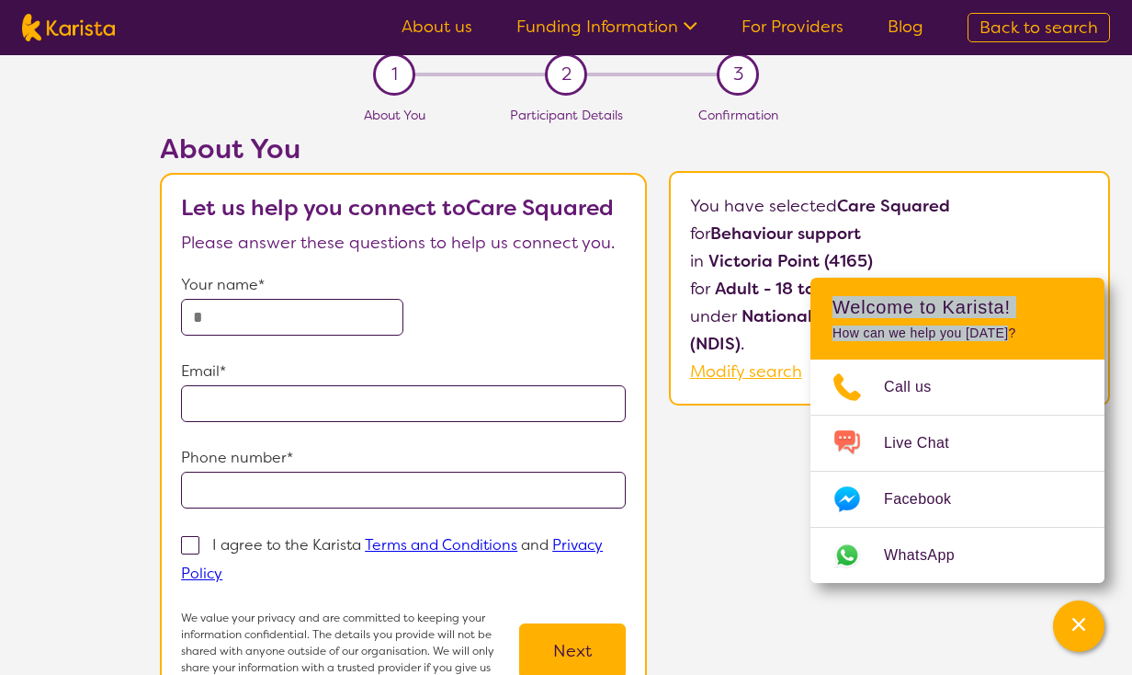
drag, startPoint x: 943, startPoint y: 286, endPoint x: 992, endPoint y: 347, distance: 77.8
click at [992, 347] on header "Welcome to Karista! How can we help you [DATE]?" at bounding box center [958, 319] width 294 height 82
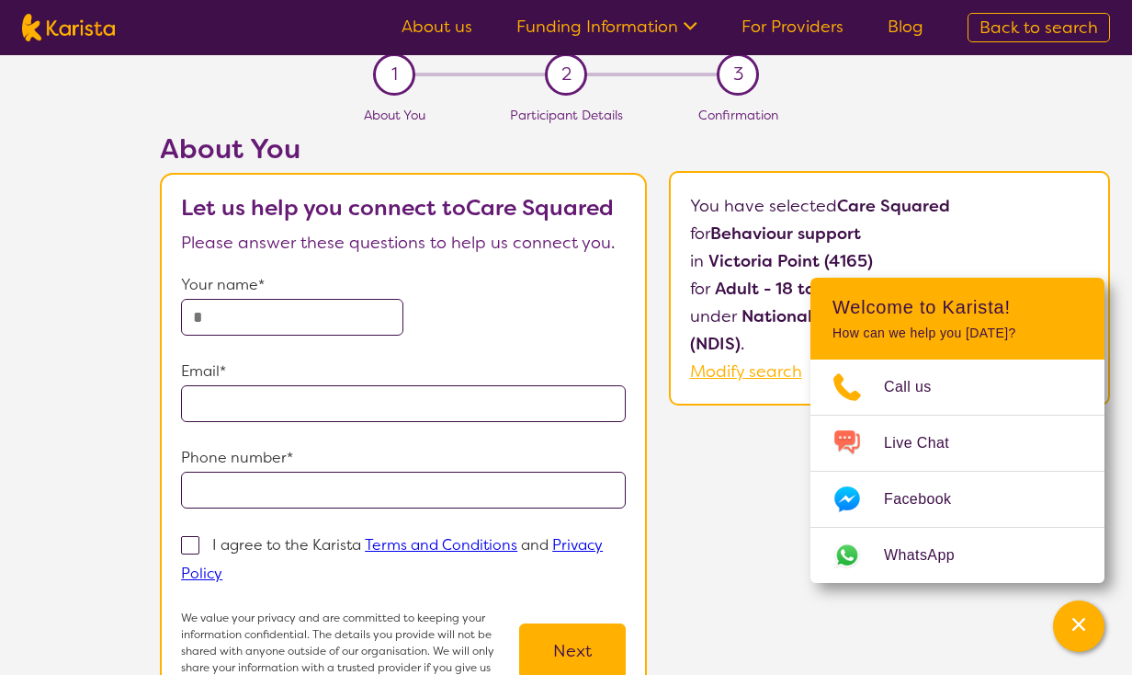
click at [995, 346] on header "Welcome to Karista! How can we help you [DATE]?" at bounding box center [958, 319] width 294 height 82
drag, startPoint x: 1016, startPoint y: 344, endPoint x: 901, endPoint y: 314, distance: 118.6
click at [901, 314] on header "Welcome to Karista! How can we help you [DATE]?" at bounding box center [958, 319] width 294 height 82
click at [905, 313] on h2 "Welcome to Karista!" at bounding box center [958, 307] width 250 height 22
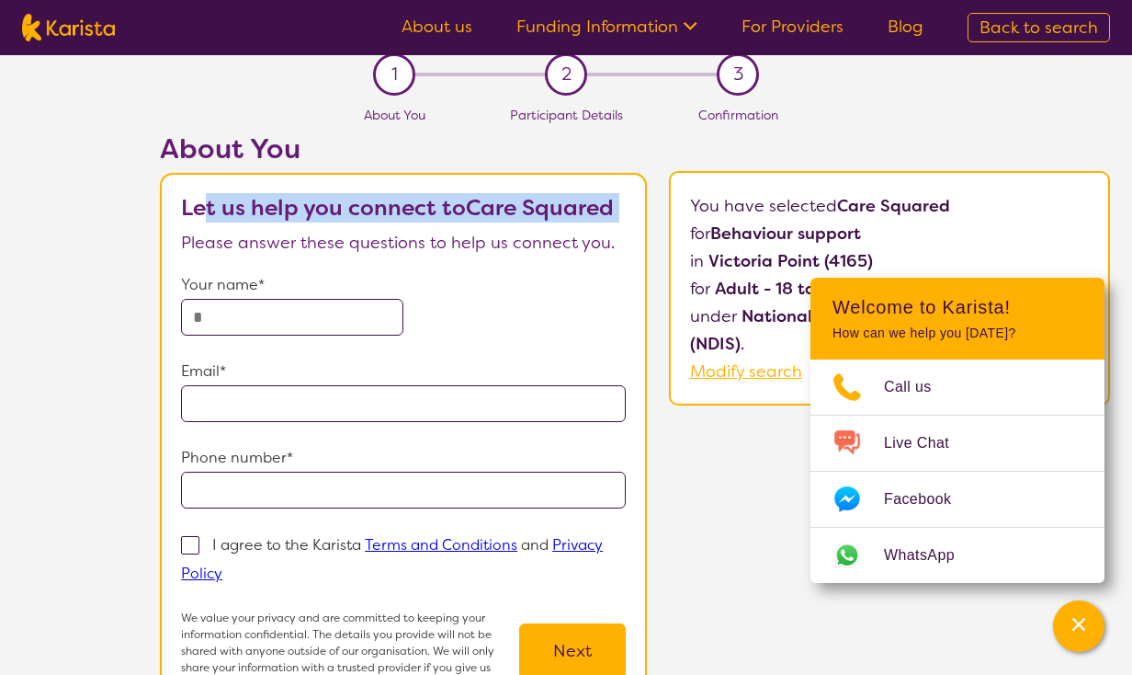
drag, startPoint x: 219, startPoint y: 211, endPoint x: 472, endPoint y: 229, distance: 254.3
click at [463, 226] on section "Let us help you connect to Care Squared Please answer these questions to help u…" at bounding box center [403, 450] width 487 height 555
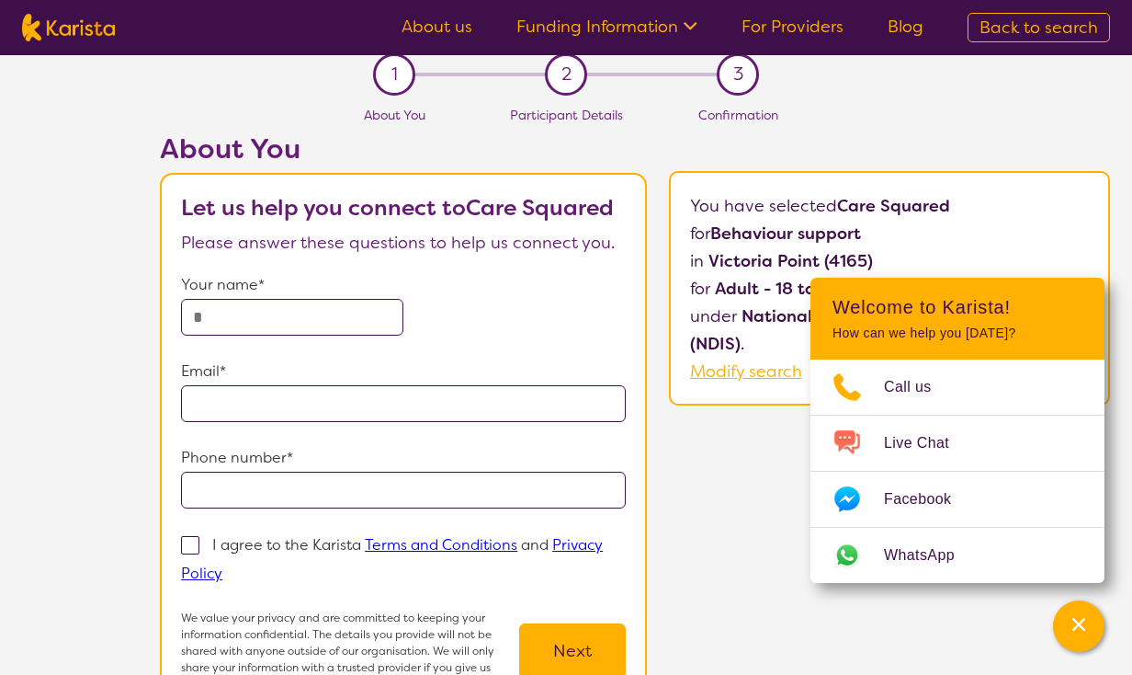
click at [472, 229] on p "Please answer these questions to help us connect you." at bounding box center [403, 243] width 445 height 28
